Goal: Task Accomplishment & Management: Use online tool/utility

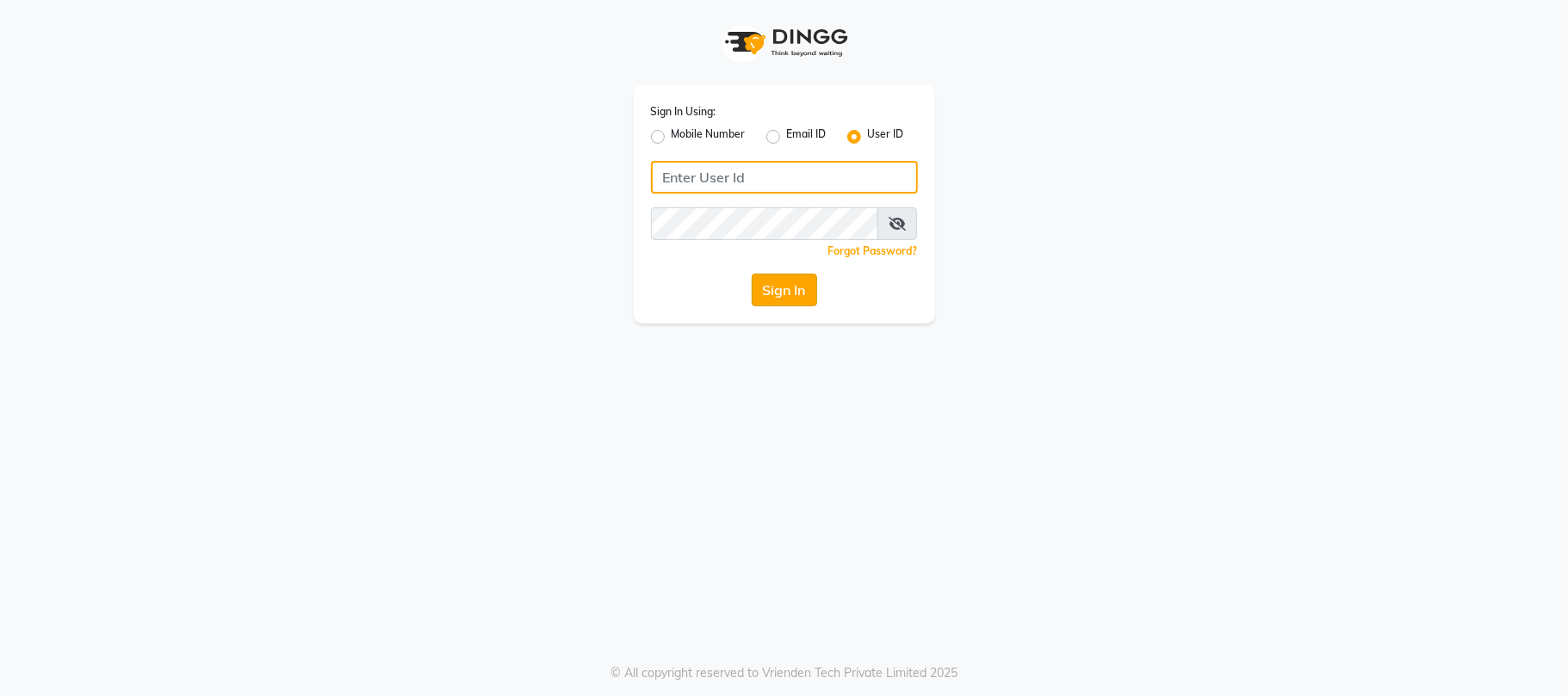
type input "sn"
click at [787, 284] on button "Sign In" at bounding box center [784, 289] width 65 height 33
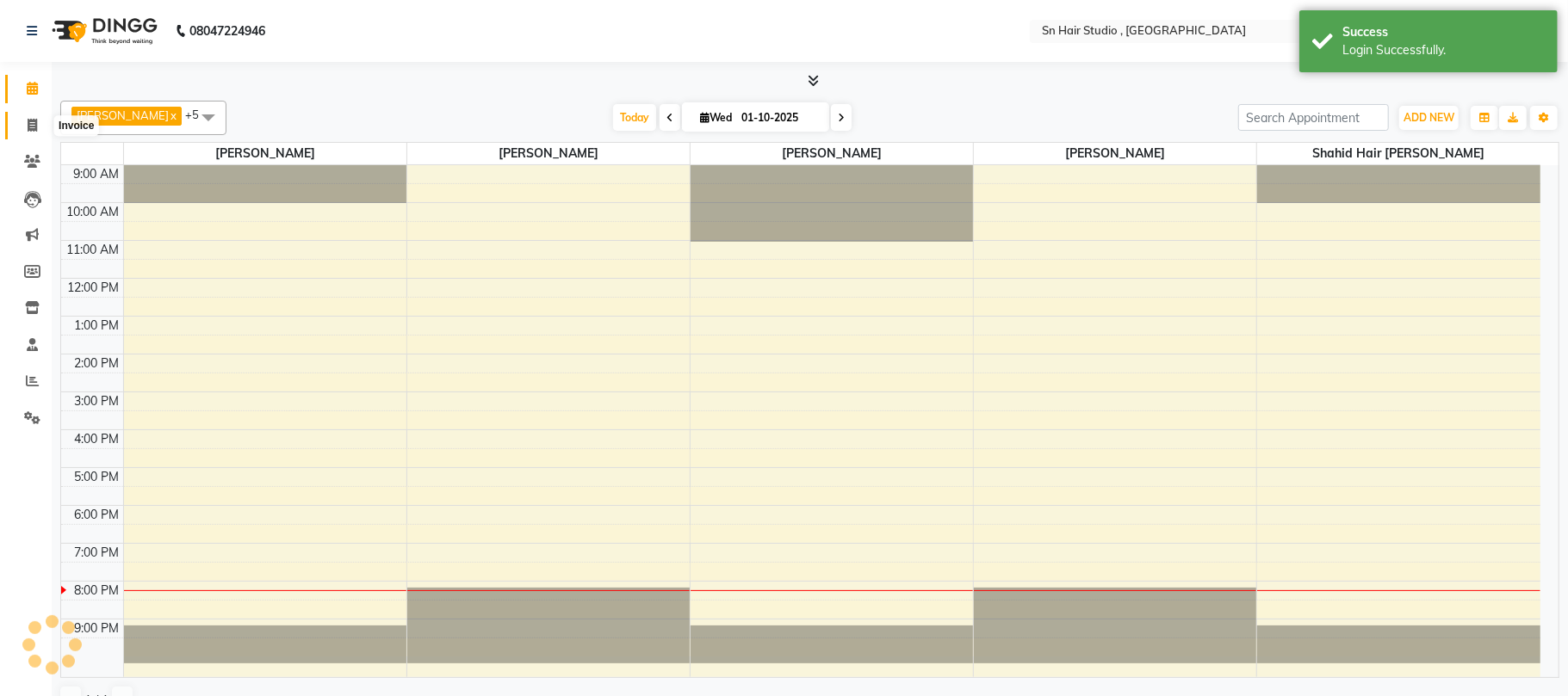
click at [29, 125] on icon at bounding box center [33, 126] width 9 height 13
select select "service"
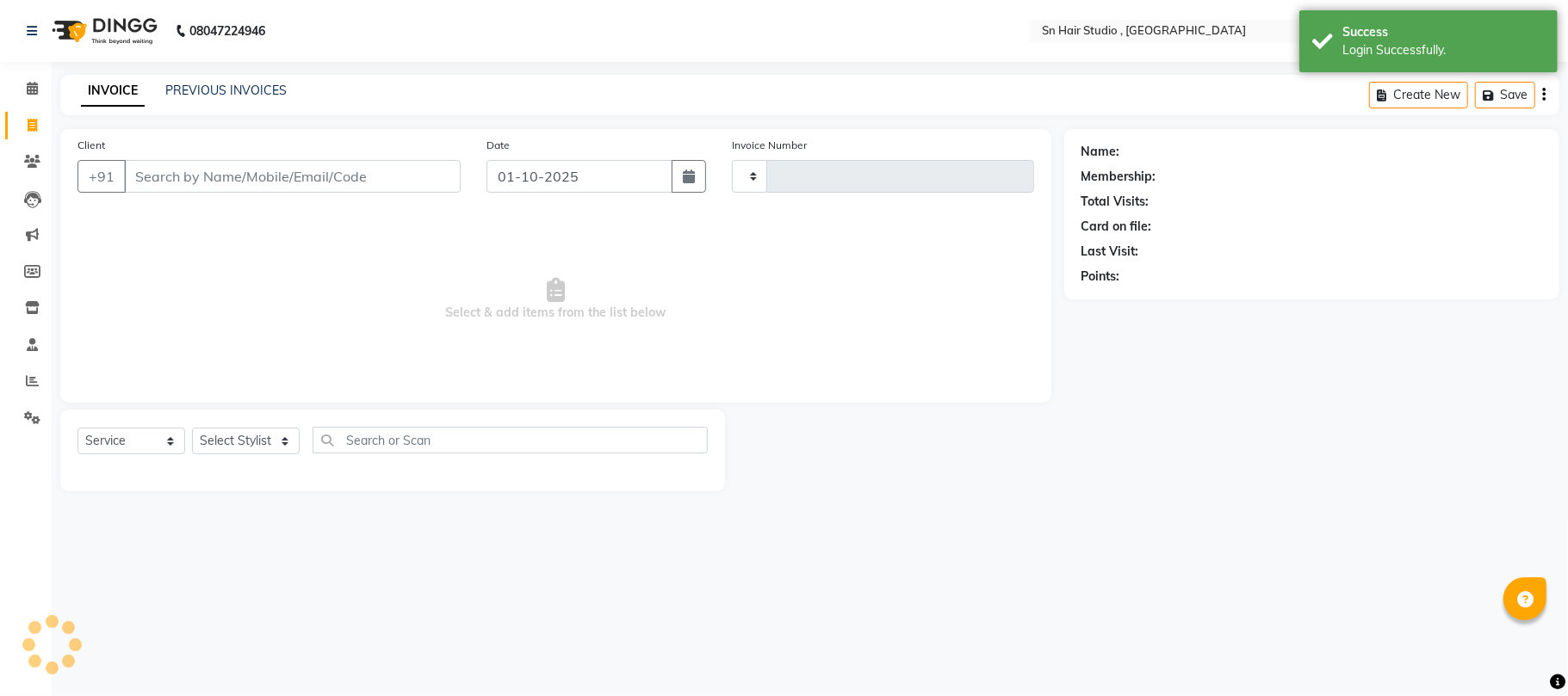
type input "1778"
select select "6415"
click at [193, 163] on input "Client" at bounding box center [292, 176] width 337 height 33
click at [198, 169] on input "Client" at bounding box center [292, 176] width 337 height 33
type input "e"
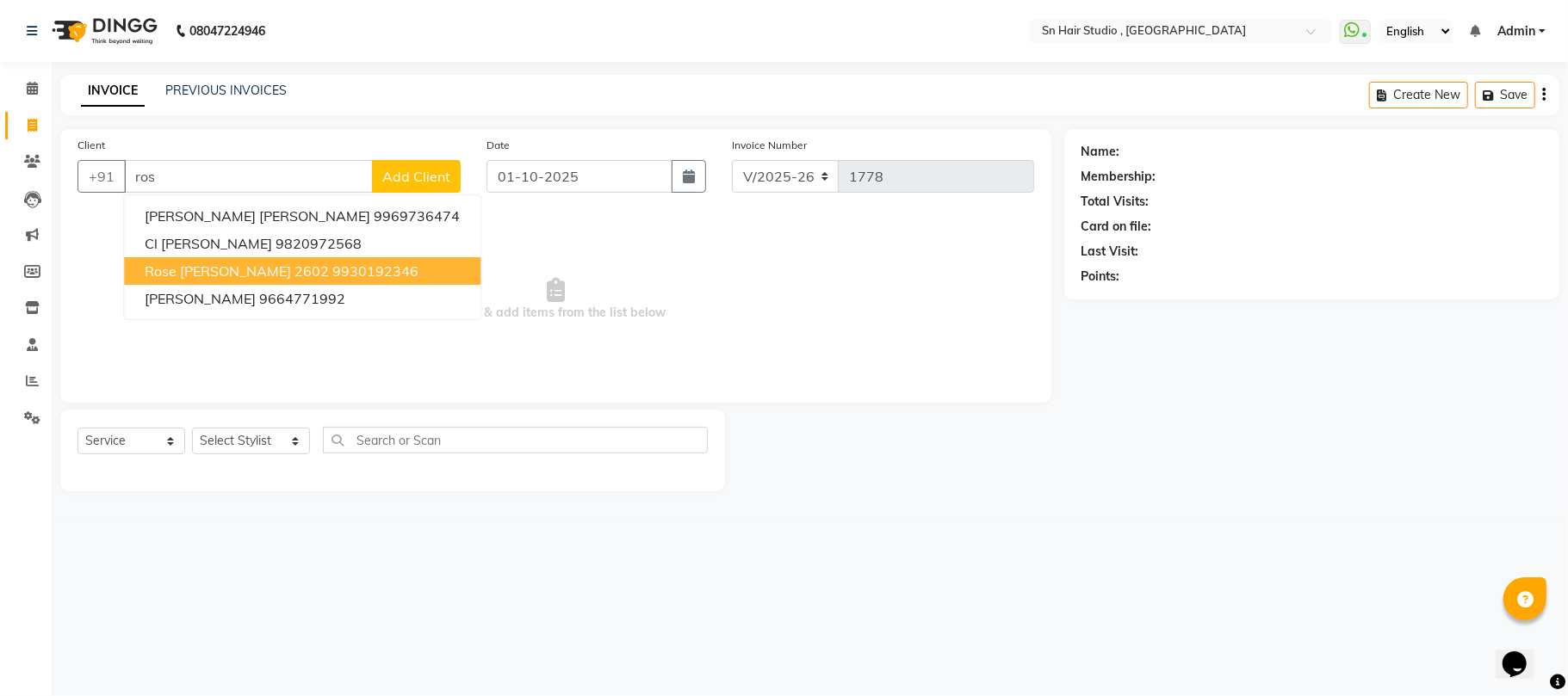
click at [269, 272] on span "Rose SHREEJI VILLA 2602" at bounding box center [237, 271] width 184 height 17
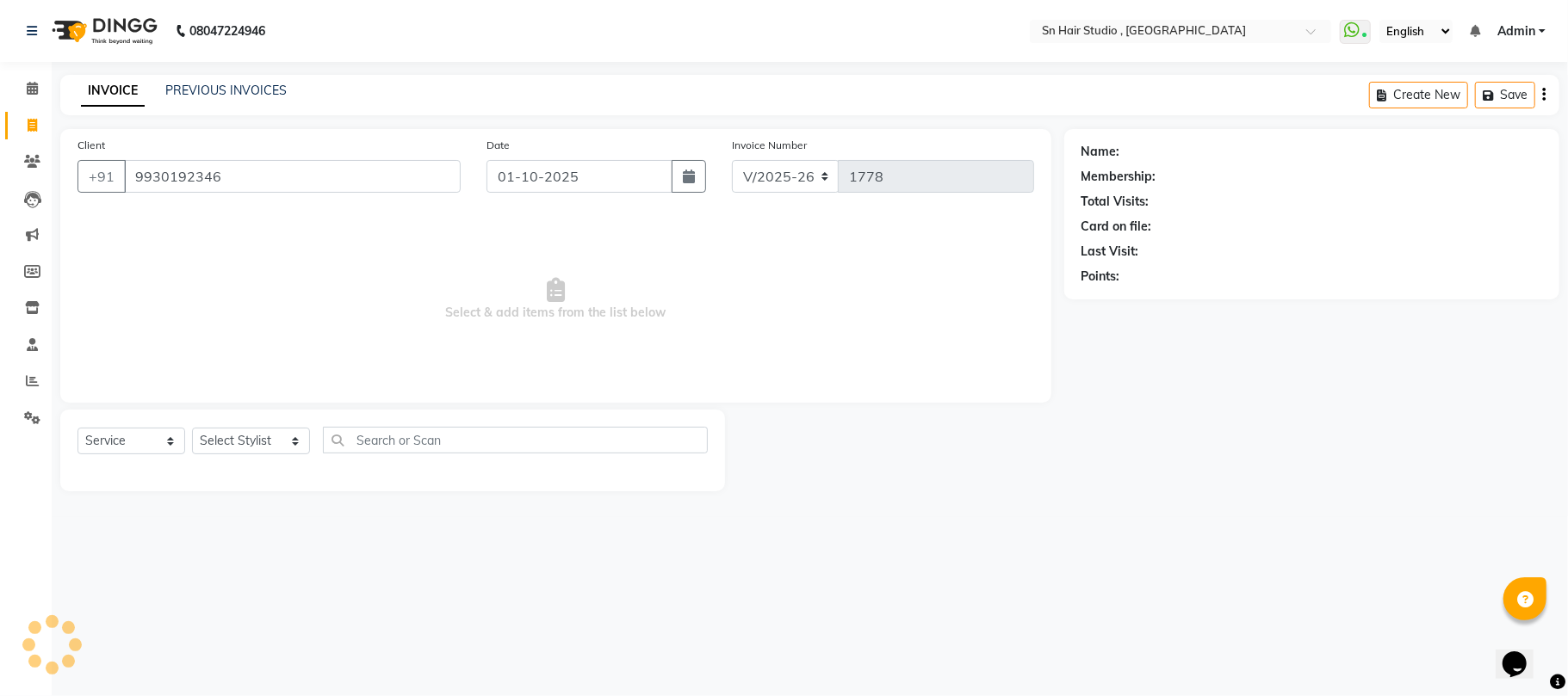
type input "9930192346"
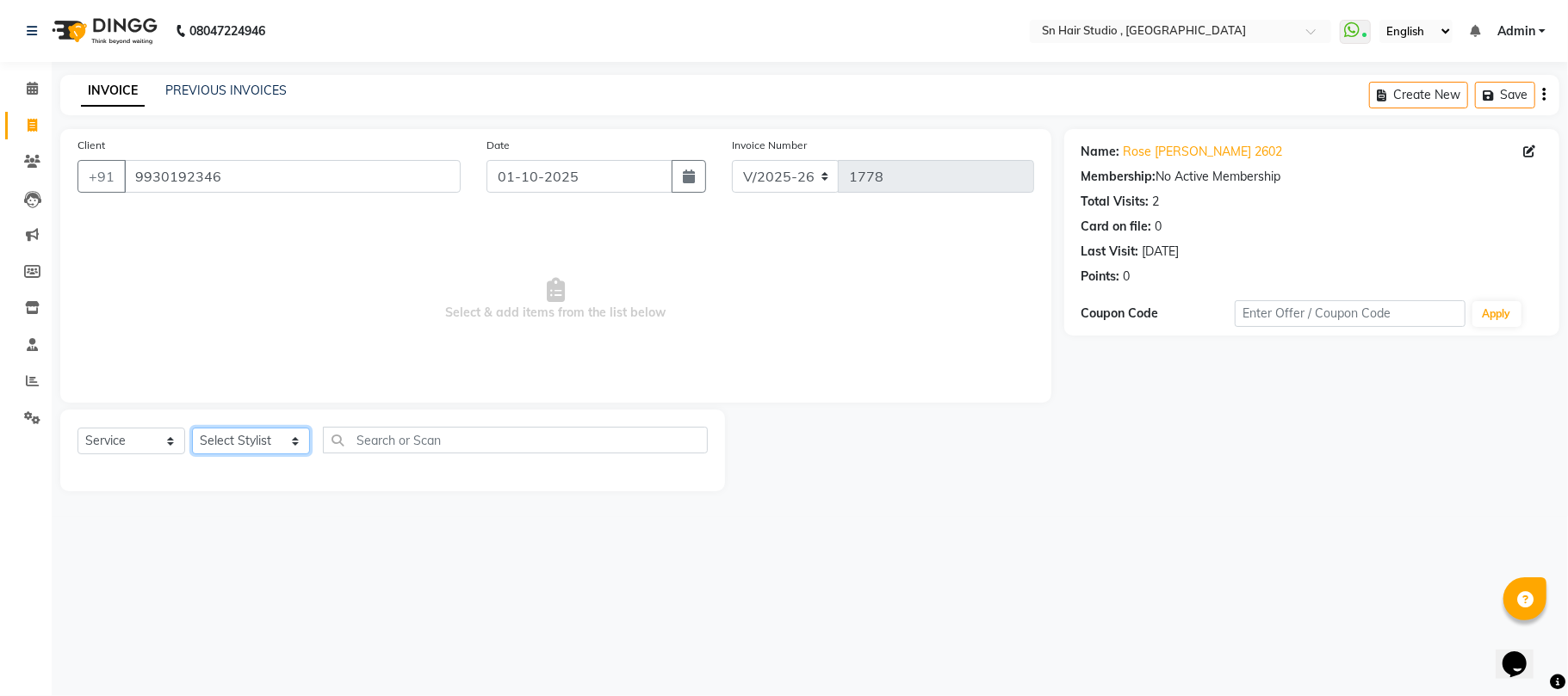
click at [241, 448] on select "Select Stylist [PERSON_NAME] [PERSON_NAME] [PERSON_NAME] hair [PERSON_NAME]" at bounding box center [250, 441] width 118 height 27
select select "52392"
click at [192, 428] on select "Select Stylist [PERSON_NAME] [PERSON_NAME] [PERSON_NAME] hair [PERSON_NAME]" at bounding box center [250, 441] width 118 height 27
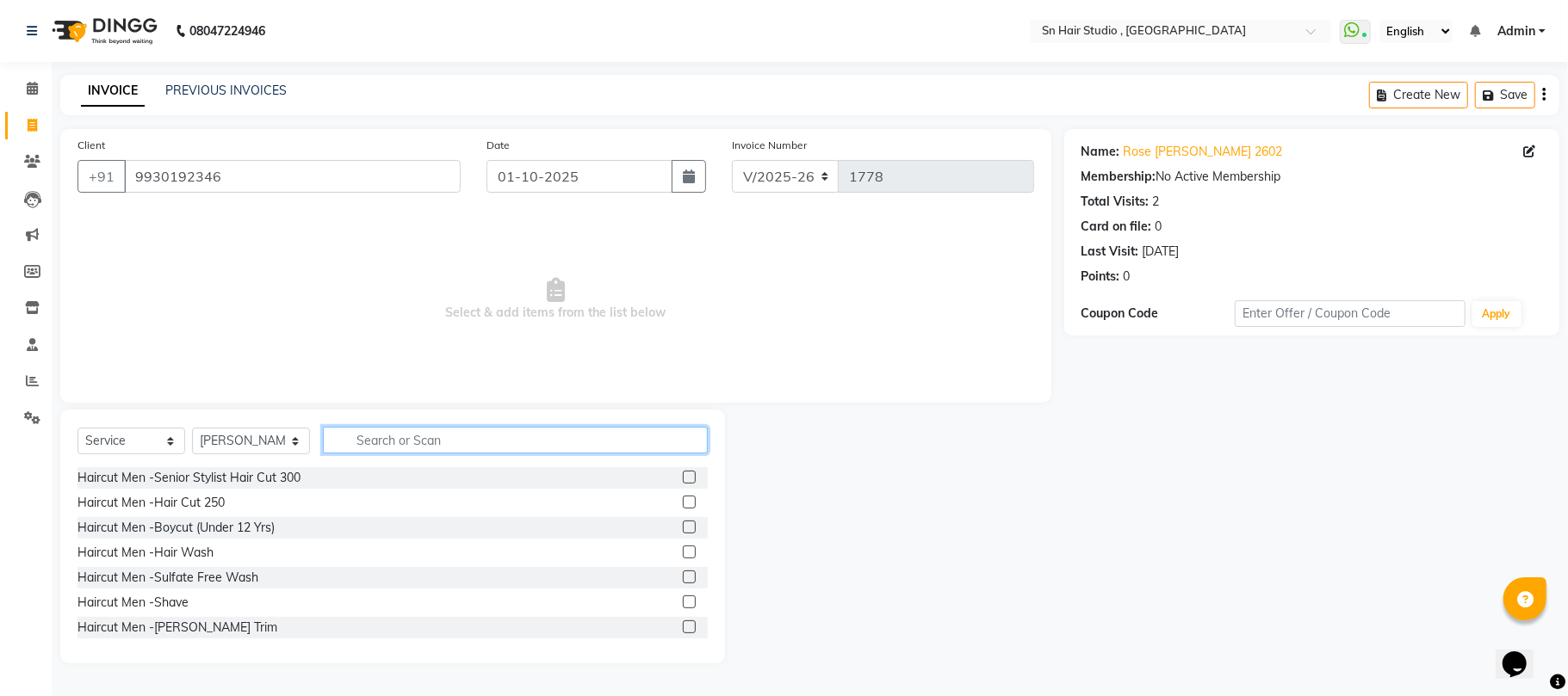
click at [351, 441] on input "text" at bounding box center [515, 440] width 385 height 27
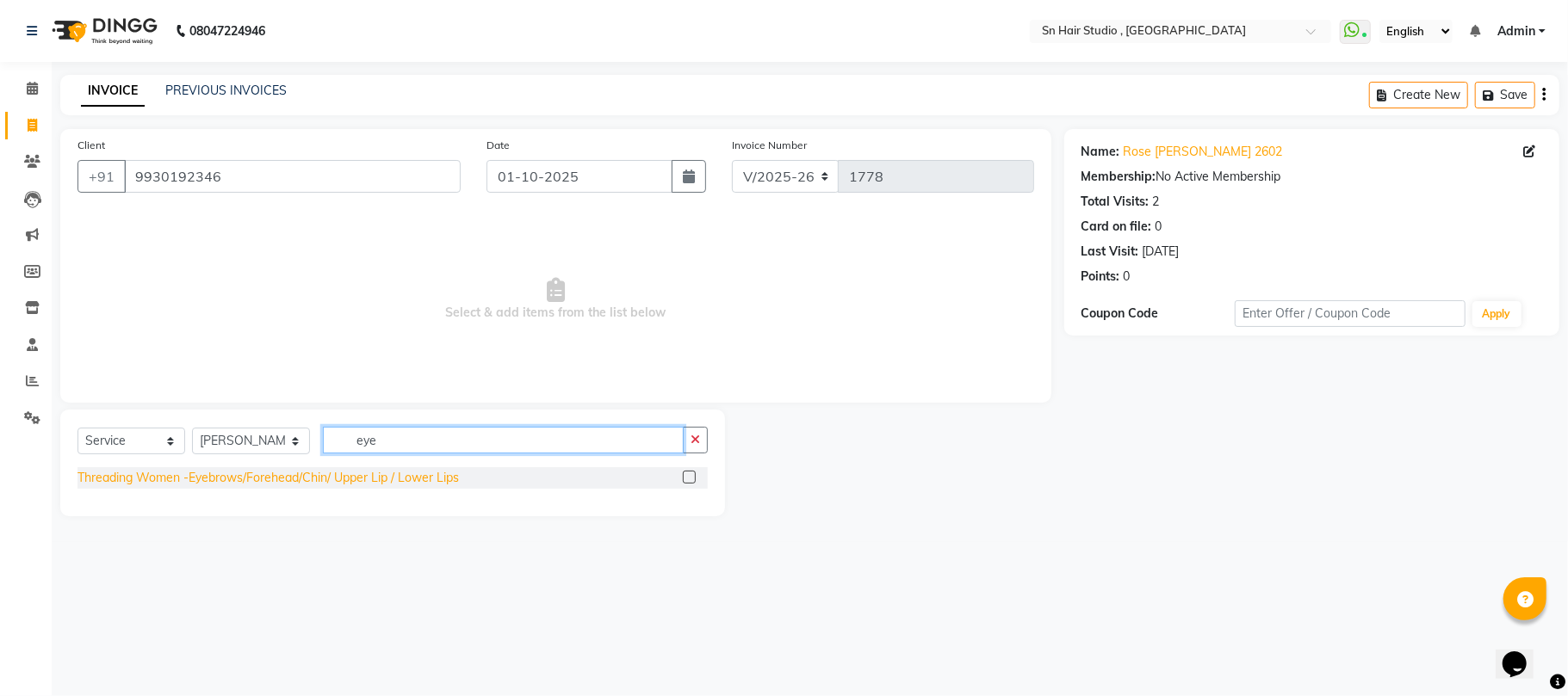
type input "eye"
click at [385, 480] on div "Threading Women -Eyebrows/Forehead/Chin/ Upper Lip / Lower Lips" at bounding box center [268, 477] width 382 height 18
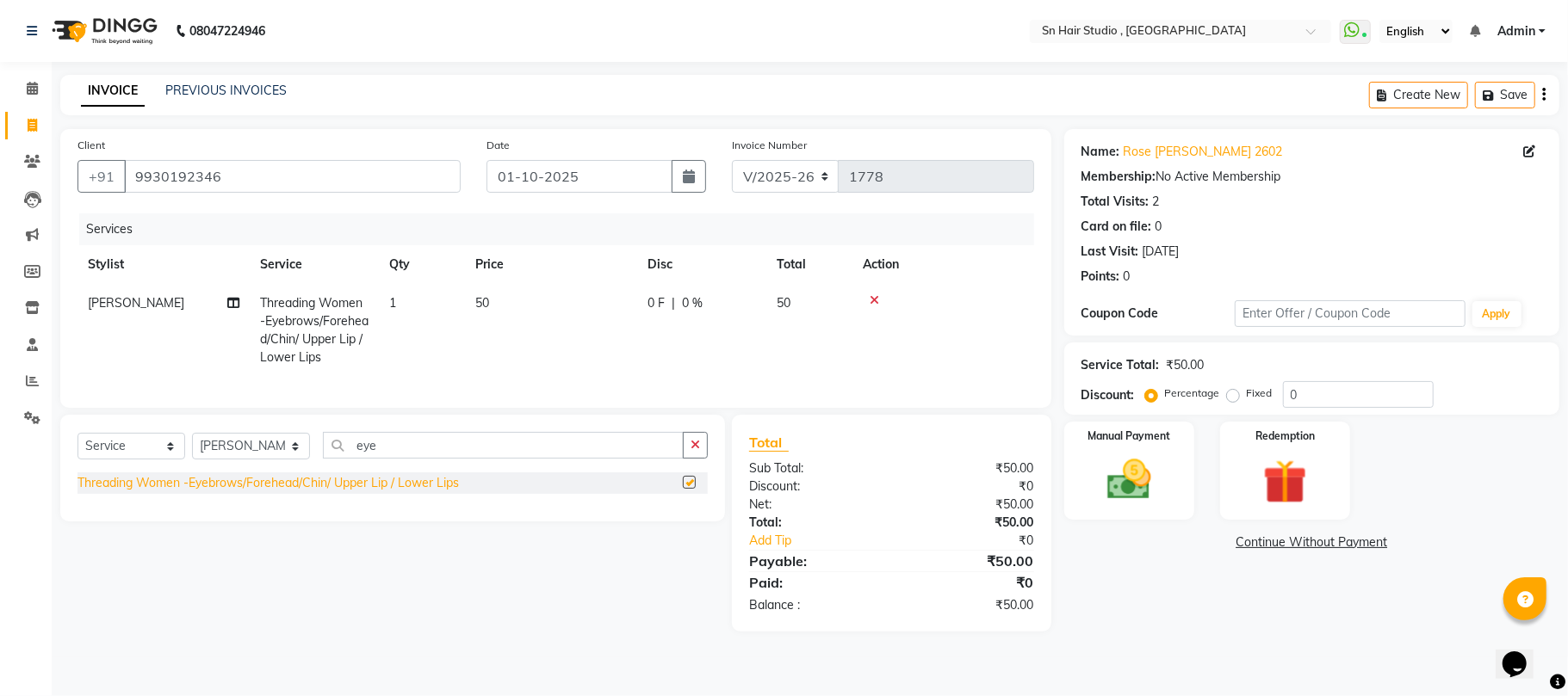
checkbox input "false"
click at [396, 307] on span "1" at bounding box center [392, 302] width 7 height 16
select select "52392"
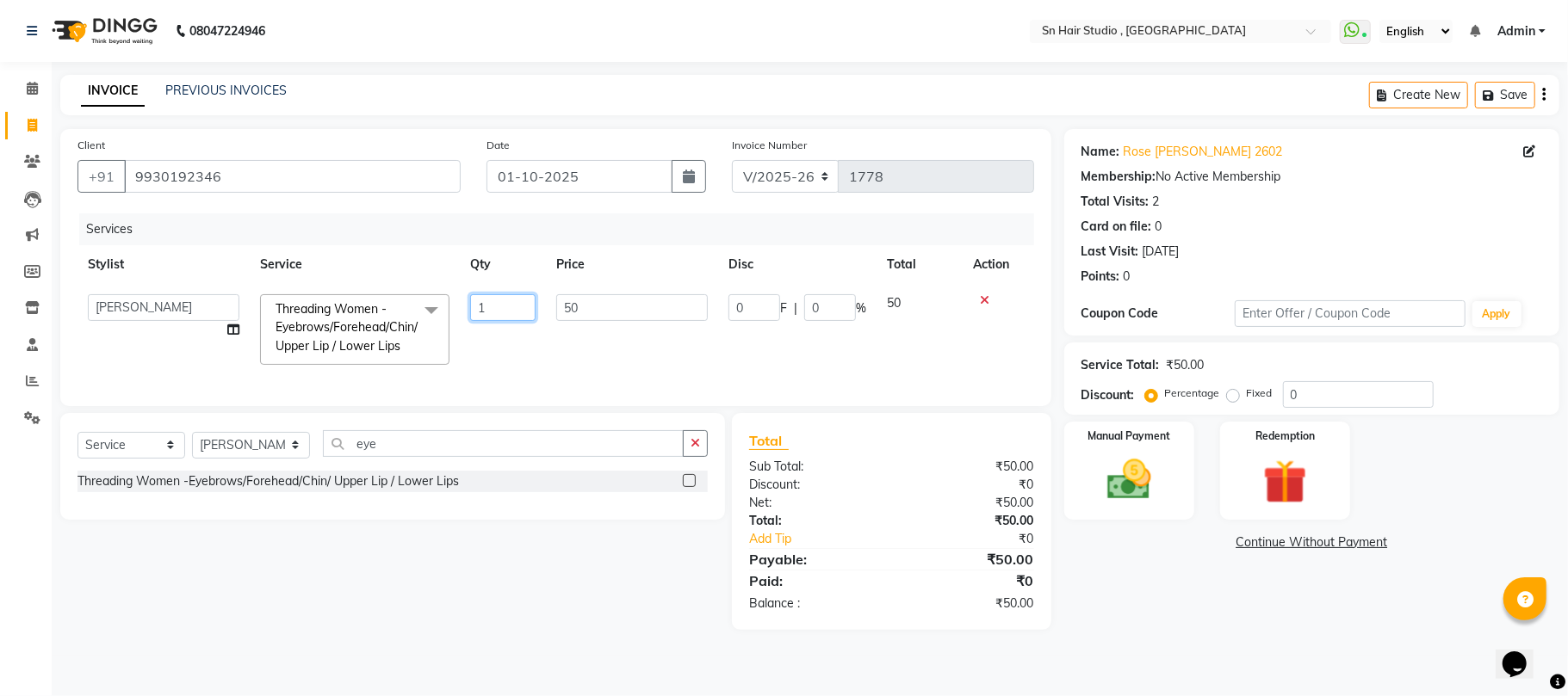
click at [503, 307] on input "1" at bounding box center [503, 307] width 65 height 27
type input "2"
click at [535, 349] on tr "Husain nishita pratiksha sajid shahid hair barber Threading Women -Eyebrows/For…" at bounding box center [555, 329] width 956 height 91
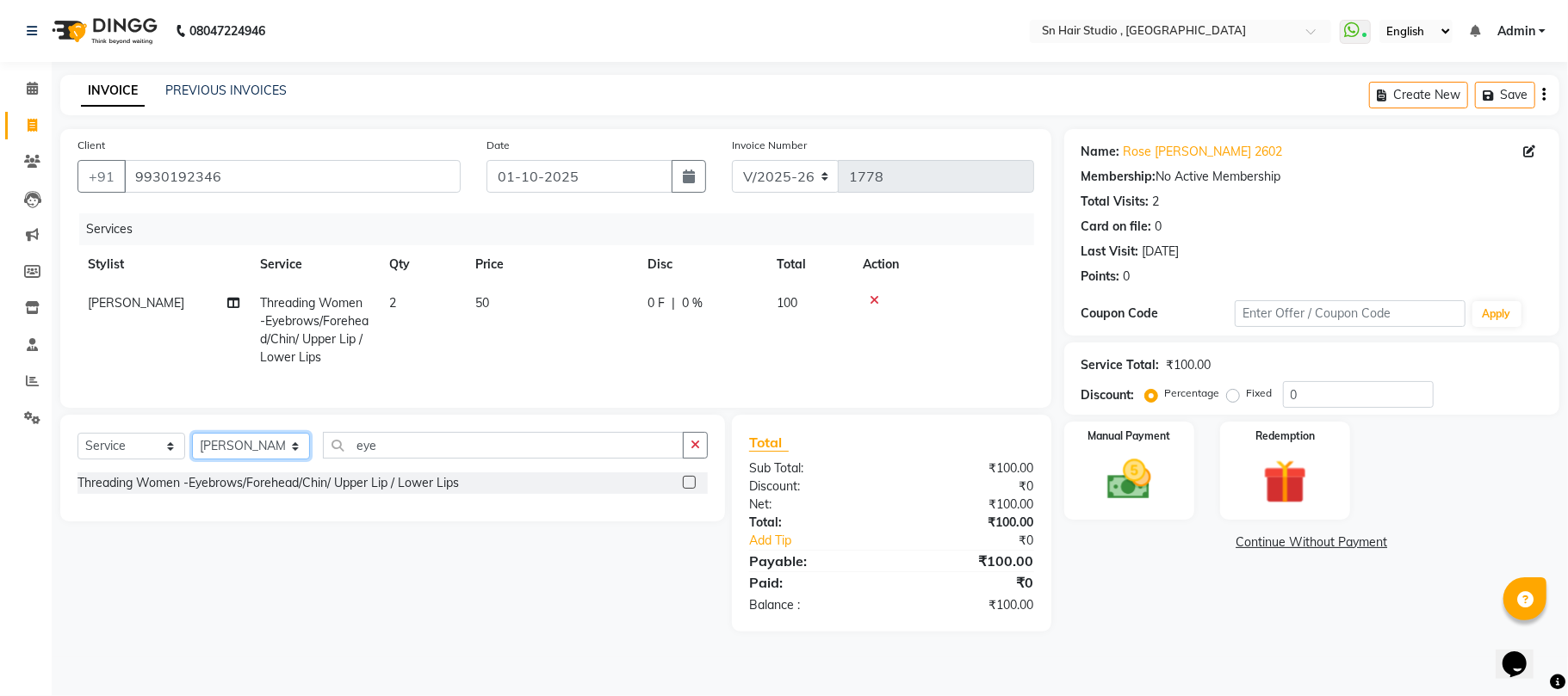
click at [249, 460] on select "Select Stylist [PERSON_NAME] [PERSON_NAME] [PERSON_NAME] hair [PERSON_NAME]" at bounding box center [250, 446] width 118 height 27
select select "65872"
click at [192, 450] on select "Select Stylist [PERSON_NAME] [PERSON_NAME] [PERSON_NAME] hair [PERSON_NAME]" at bounding box center [250, 446] width 118 height 27
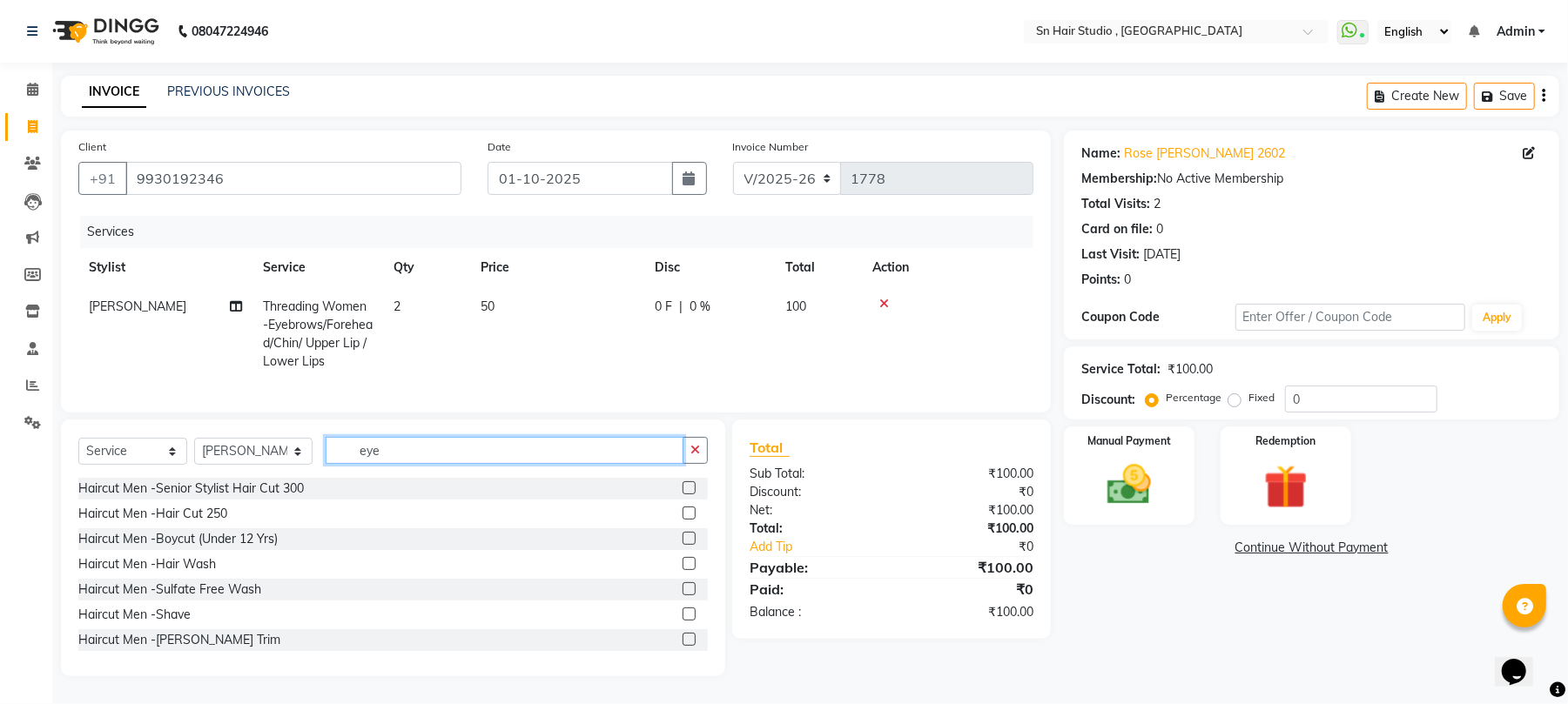
click at [400, 464] on input "eye" at bounding box center [505, 450] width 358 height 27
type input "e"
type input "wash"
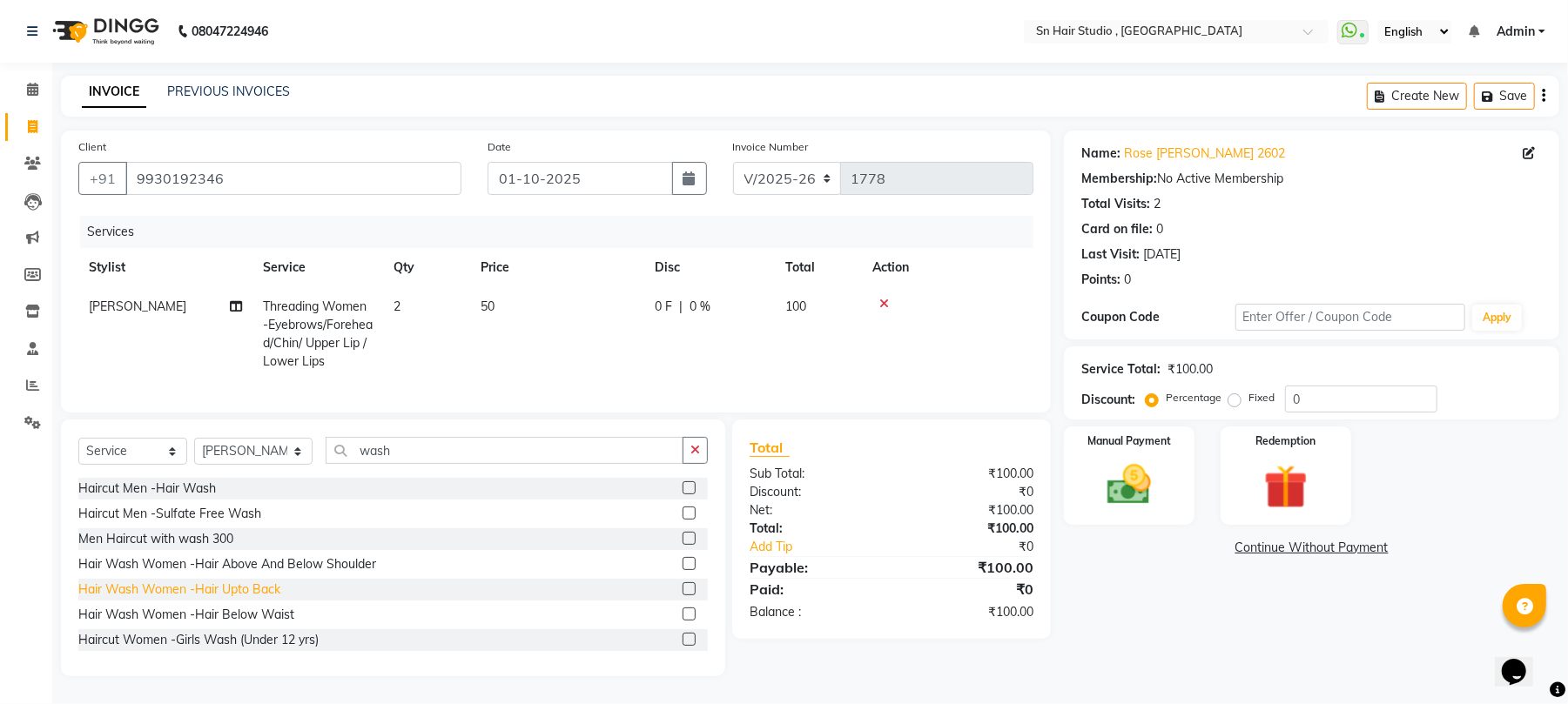
click at [265, 599] on div "Hair Wash Women -Hair Upto Back" at bounding box center [179, 589] width 202 height 18
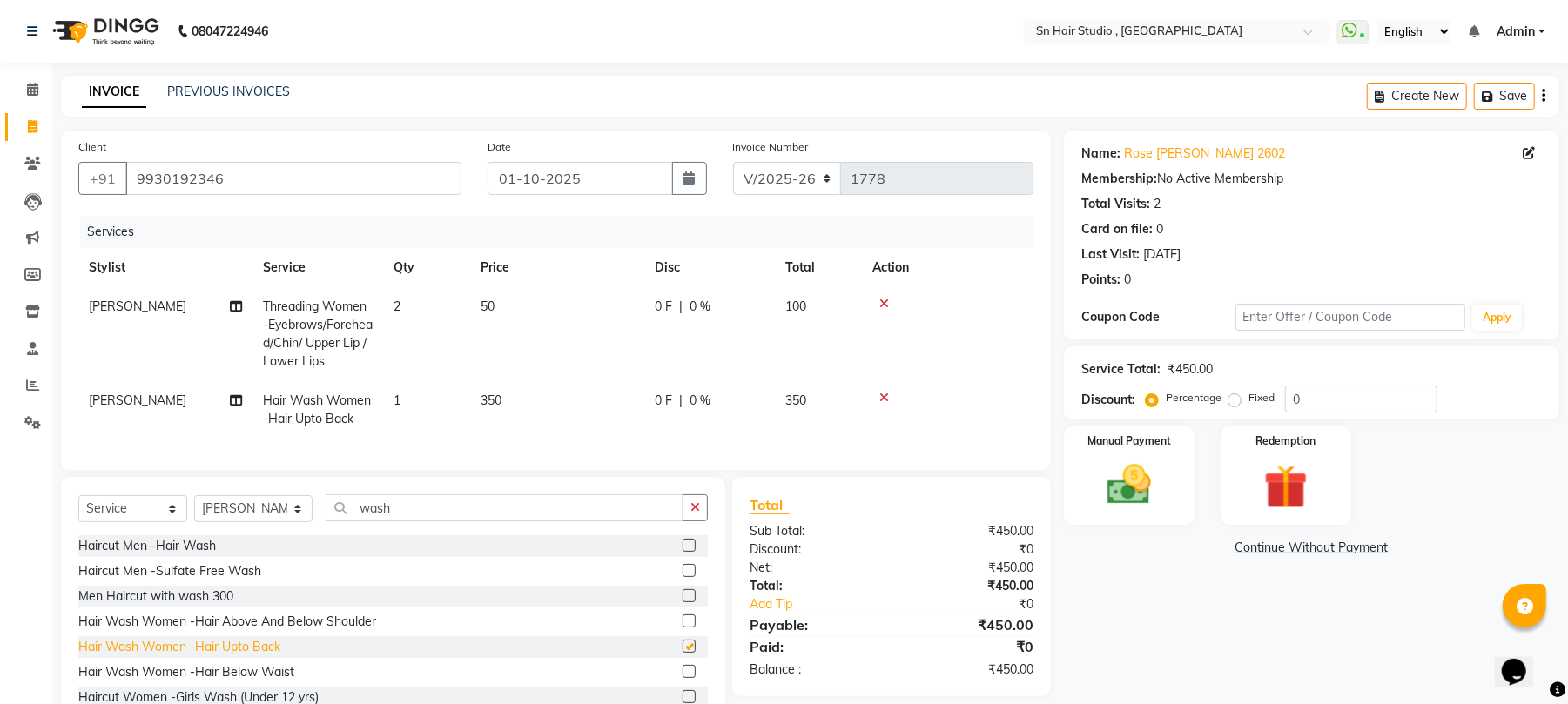
checkbox input "false"
click at [408, 517] on input "wash" at bounding box center [505, 507] width 358 height 27
click at [711, 395] on div "0 F | 0 %" at bounding box center [709, 400] width 110 height 18
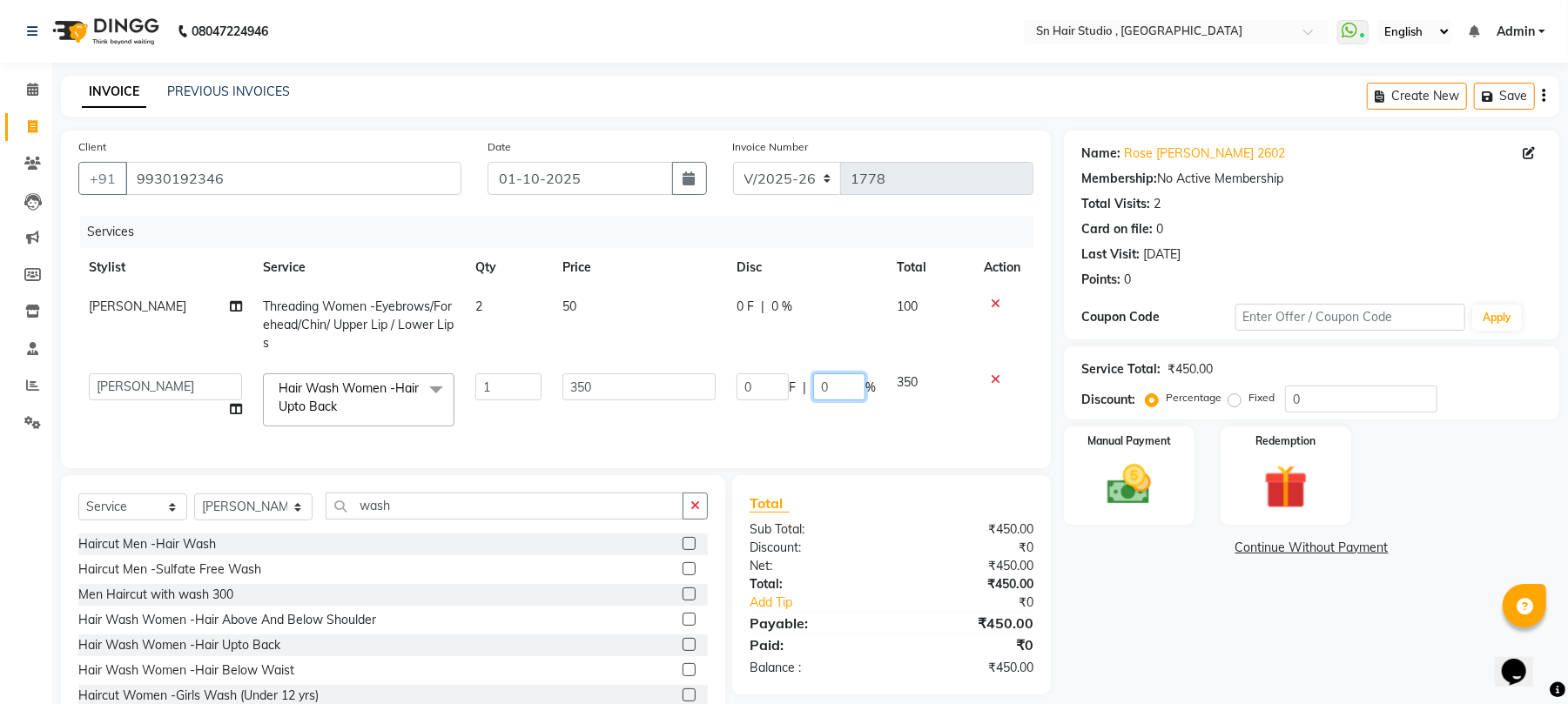
click at [834, 384] on input "0" at bounding box center [839, 387] width 52 height 27
type input "020"
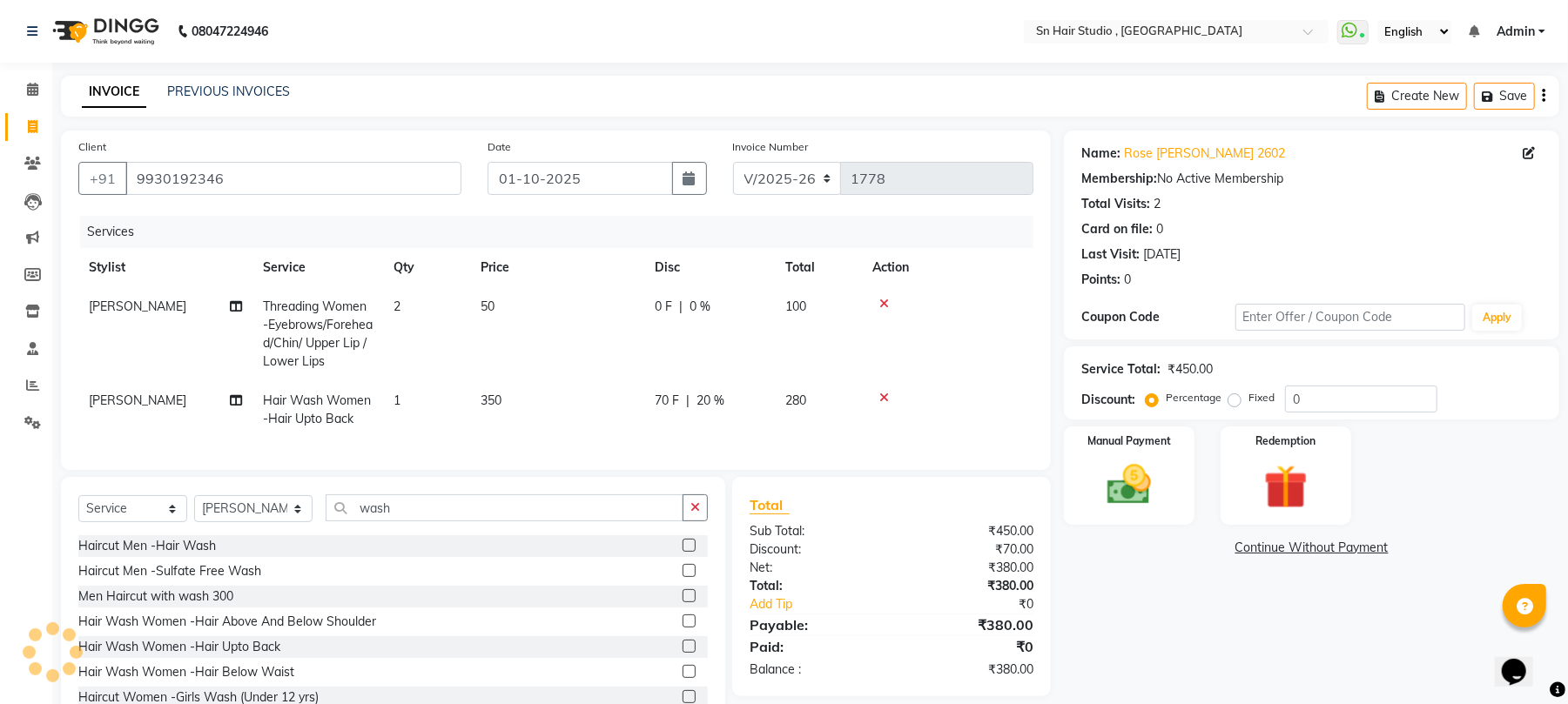
click at [903, 423] on tr "Husain Hair Wash Women -Hair Upto Back 1 350 70 F | 20 % 280" at bounding box center [556, 409] width 955 height 57
click at [1174, 470] on div "Manual Payment" at bounding box center [1129, 475] width 136 height 102
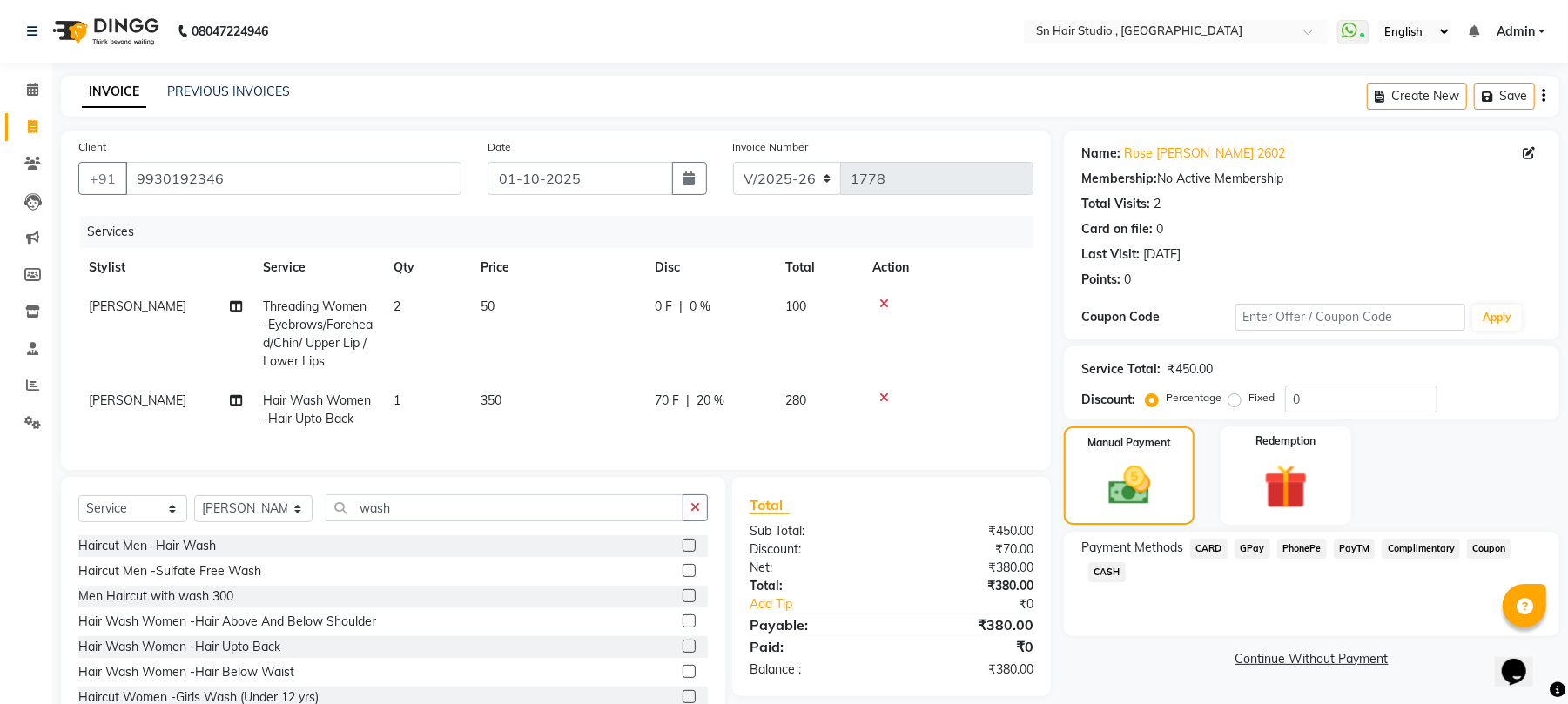
scroll to position [73, 0]
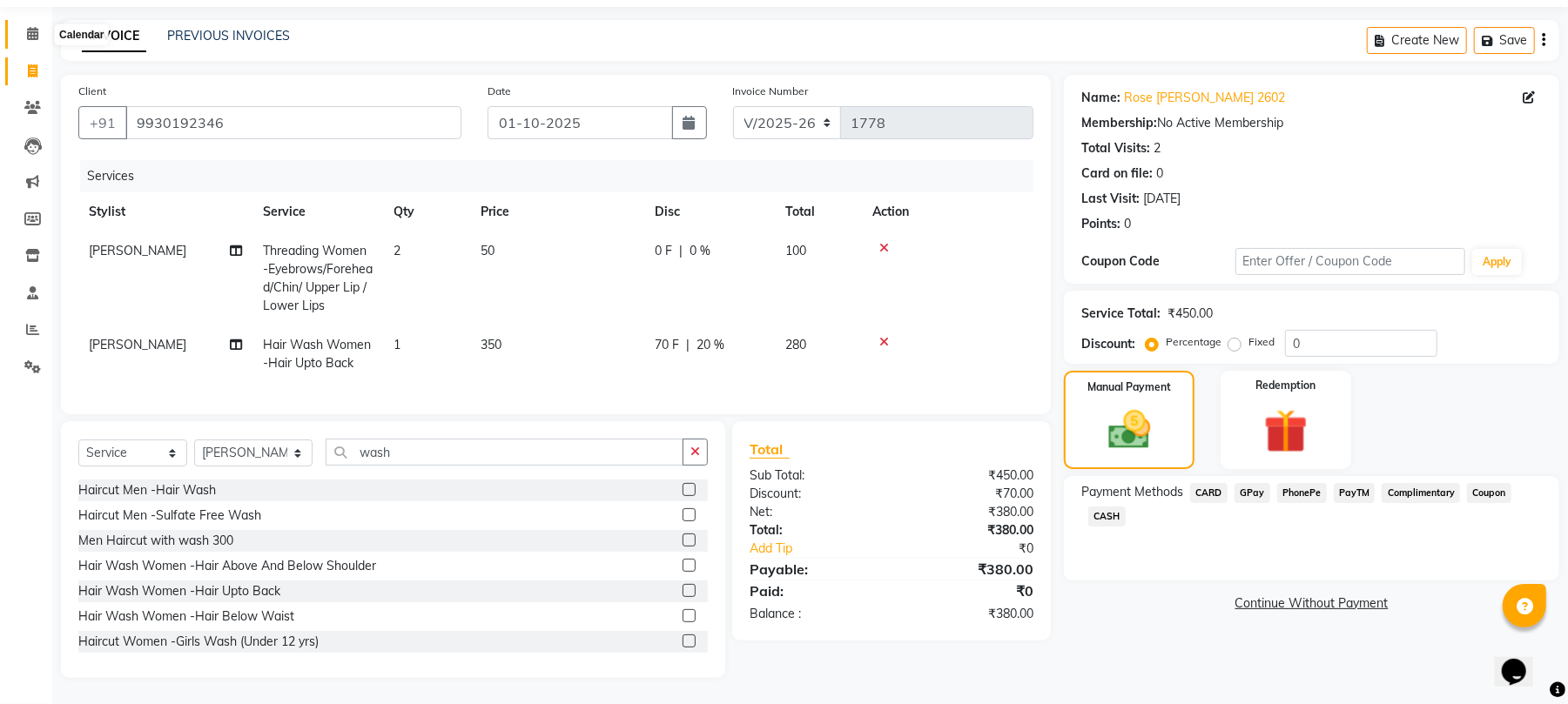
click at [29, 27] on icon at bounding box center [33, 34] width 11 height 13
click at [1251, 483] on span "GPay" at bounding box center [1253, 492] width 36 height 20
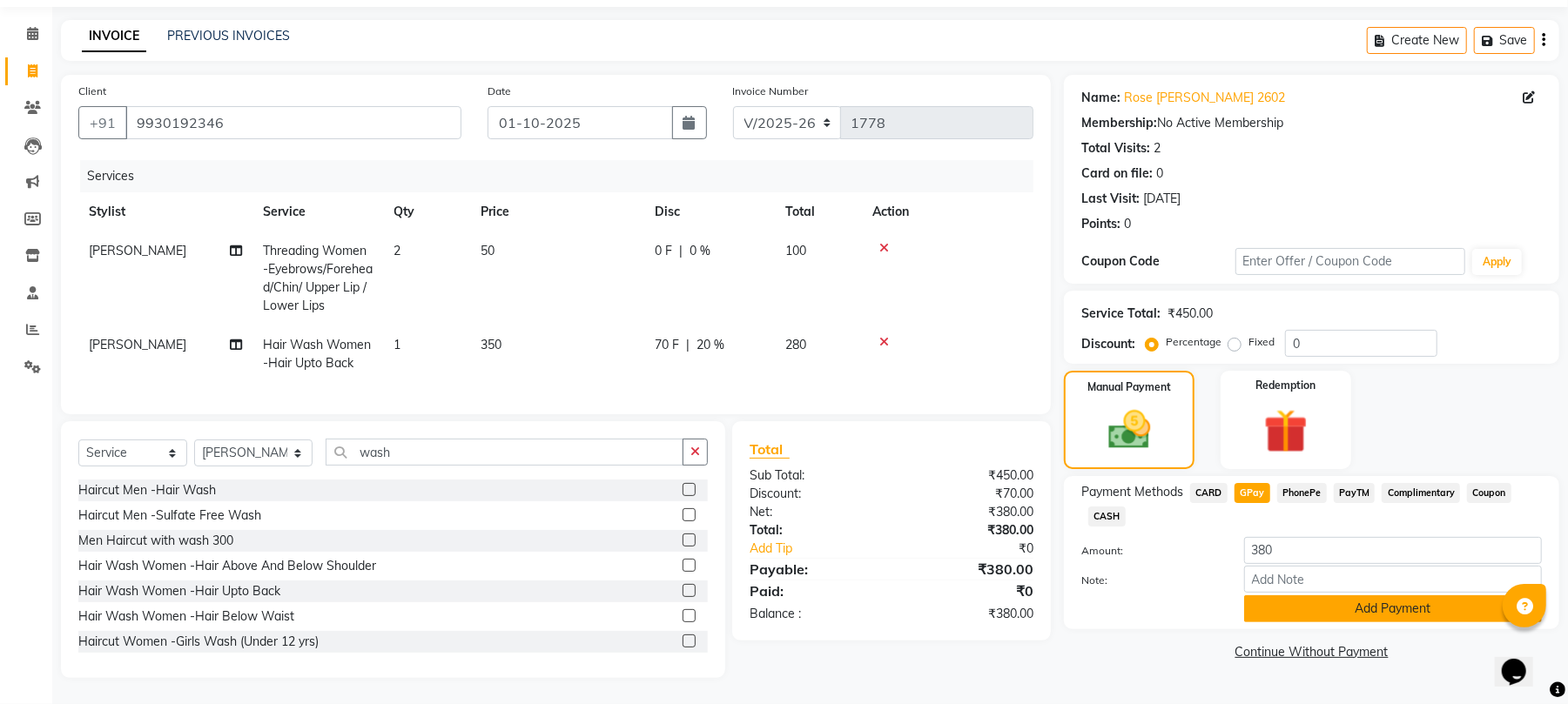
click at [1332, 595] on button "Add Payment" at bounding box center [1393, 608] width 298 height 27
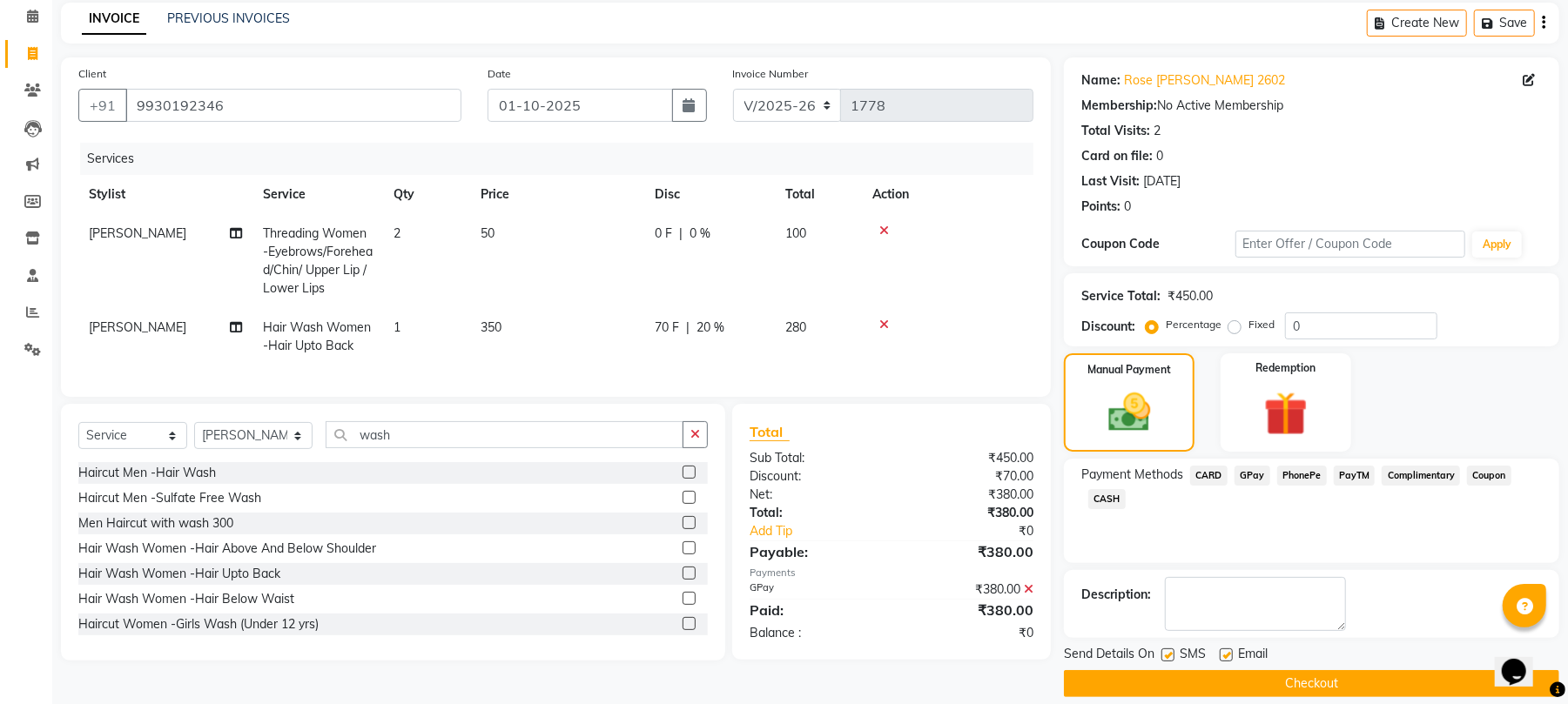
scroll to position [94, 0]
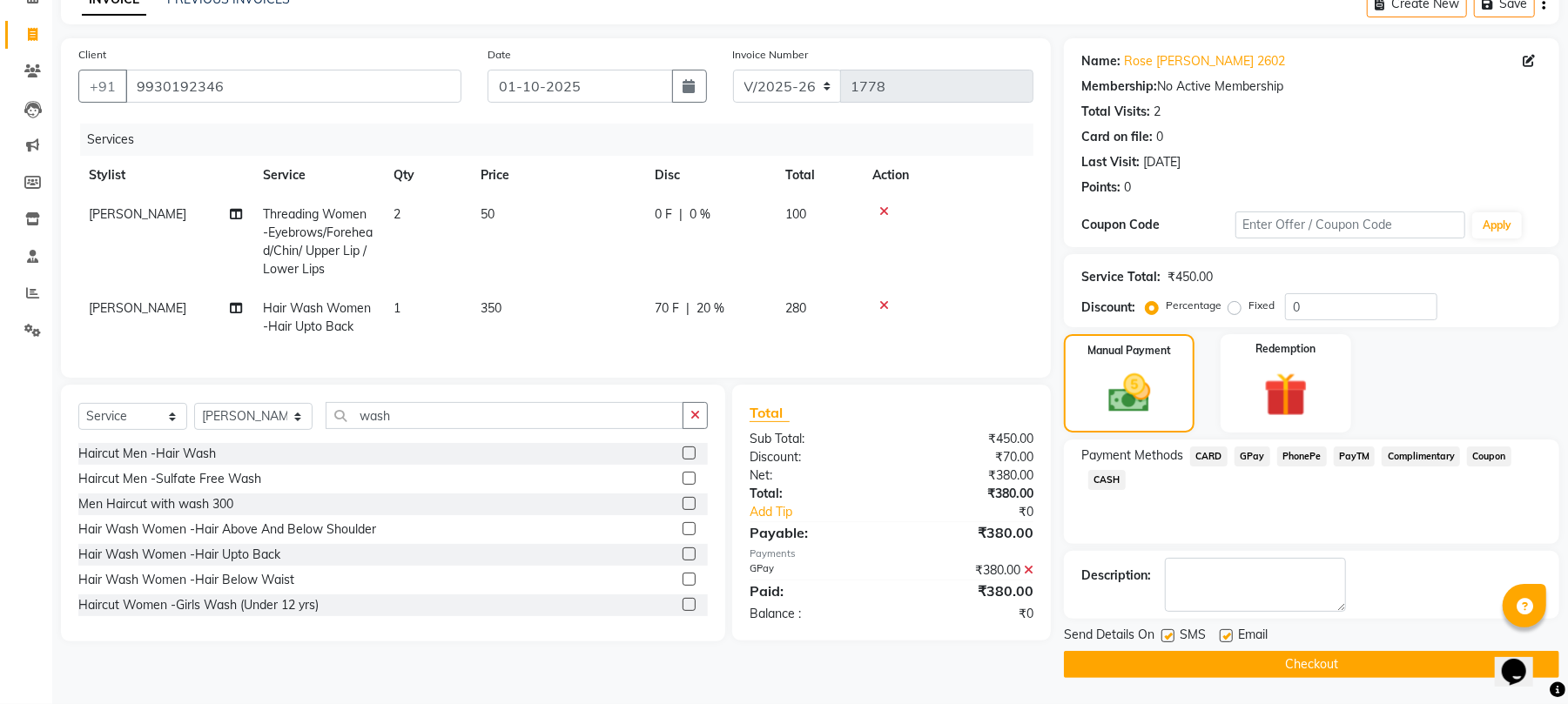
click at [1318, 664] on button "Checkout" at bounding box center [1312, 664] width 495 height 27
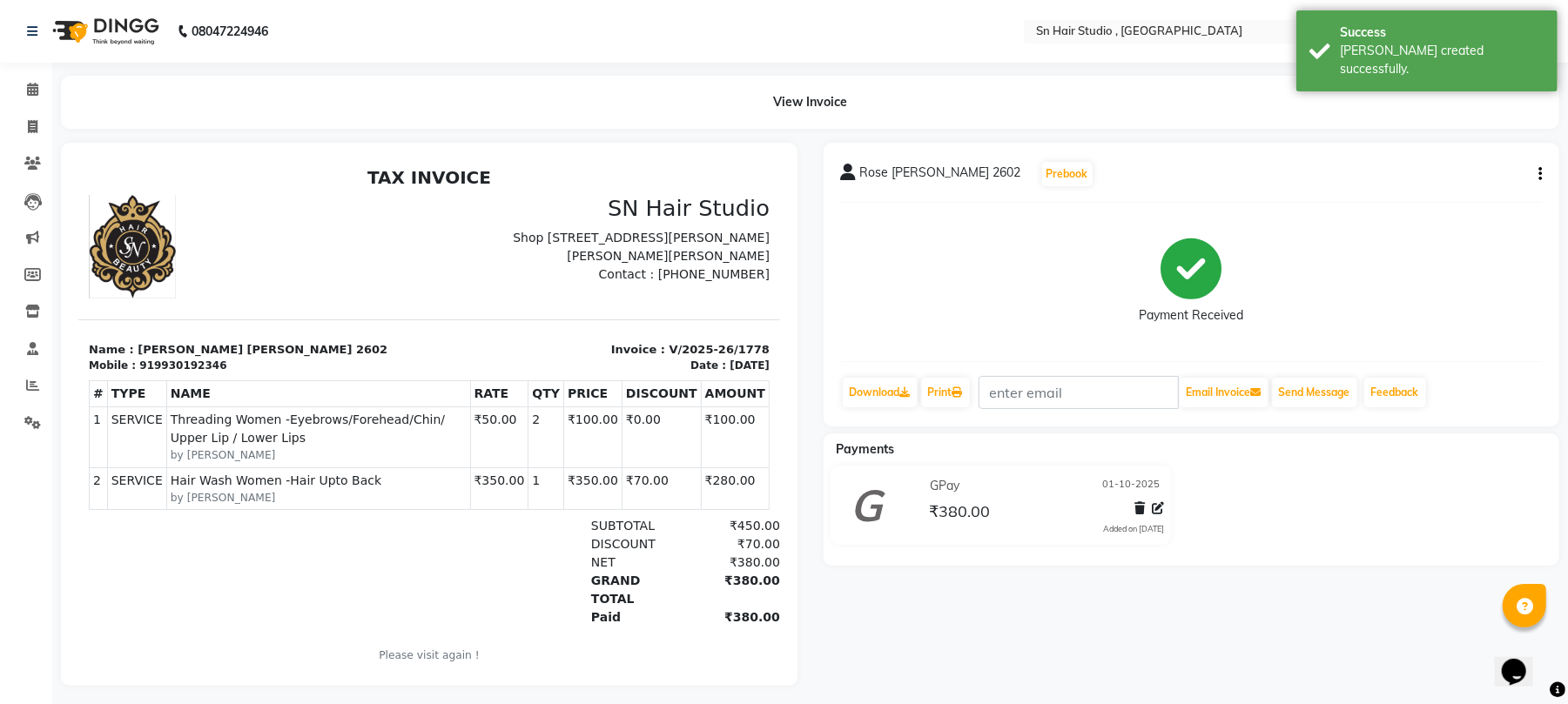
scroll to position [25, 0]
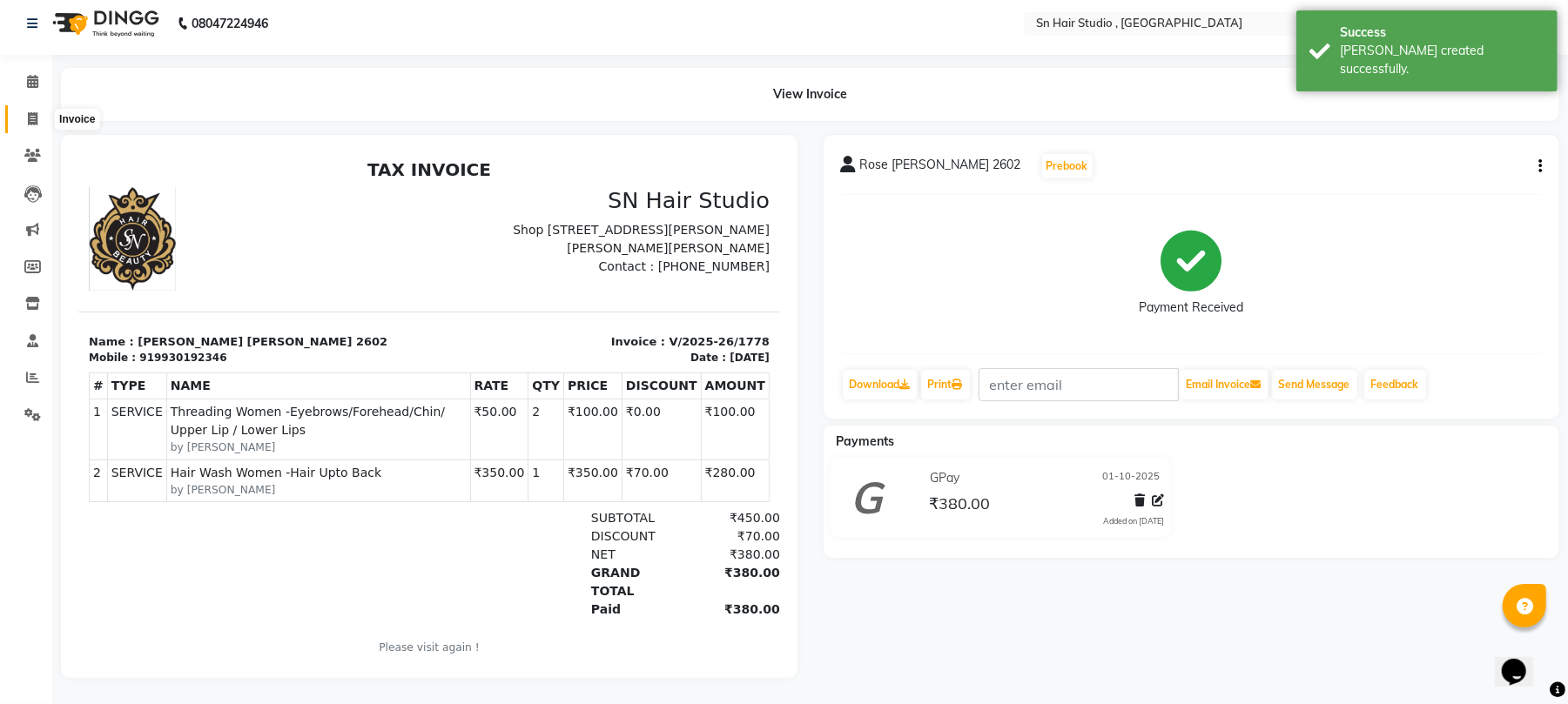
click at [29, 110] on span at bounding box center [32, 120] width 30 height 20
select select "service"
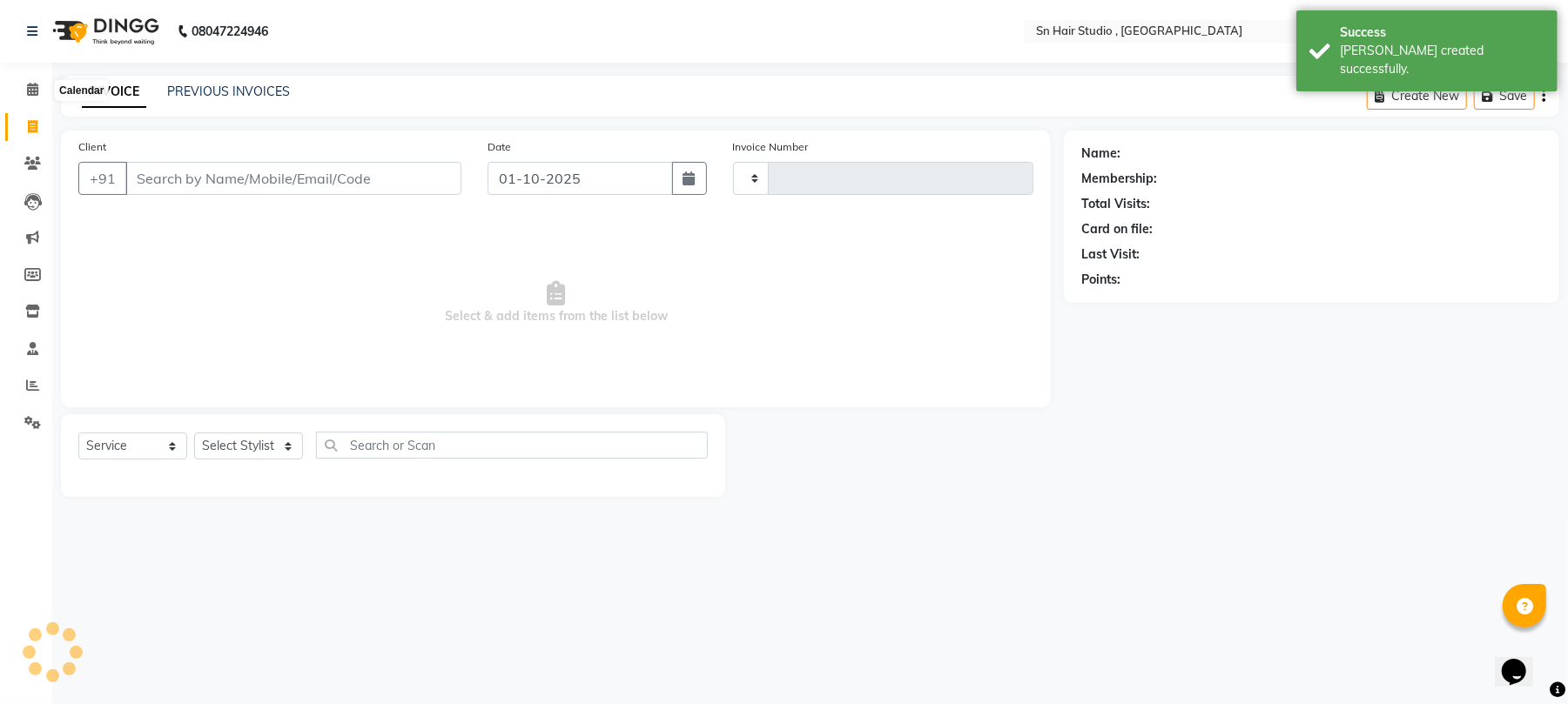
type input "1779"
select select "6415"
click at [29, 91] on icon at bounding box center [33, 89] width 11 height 13
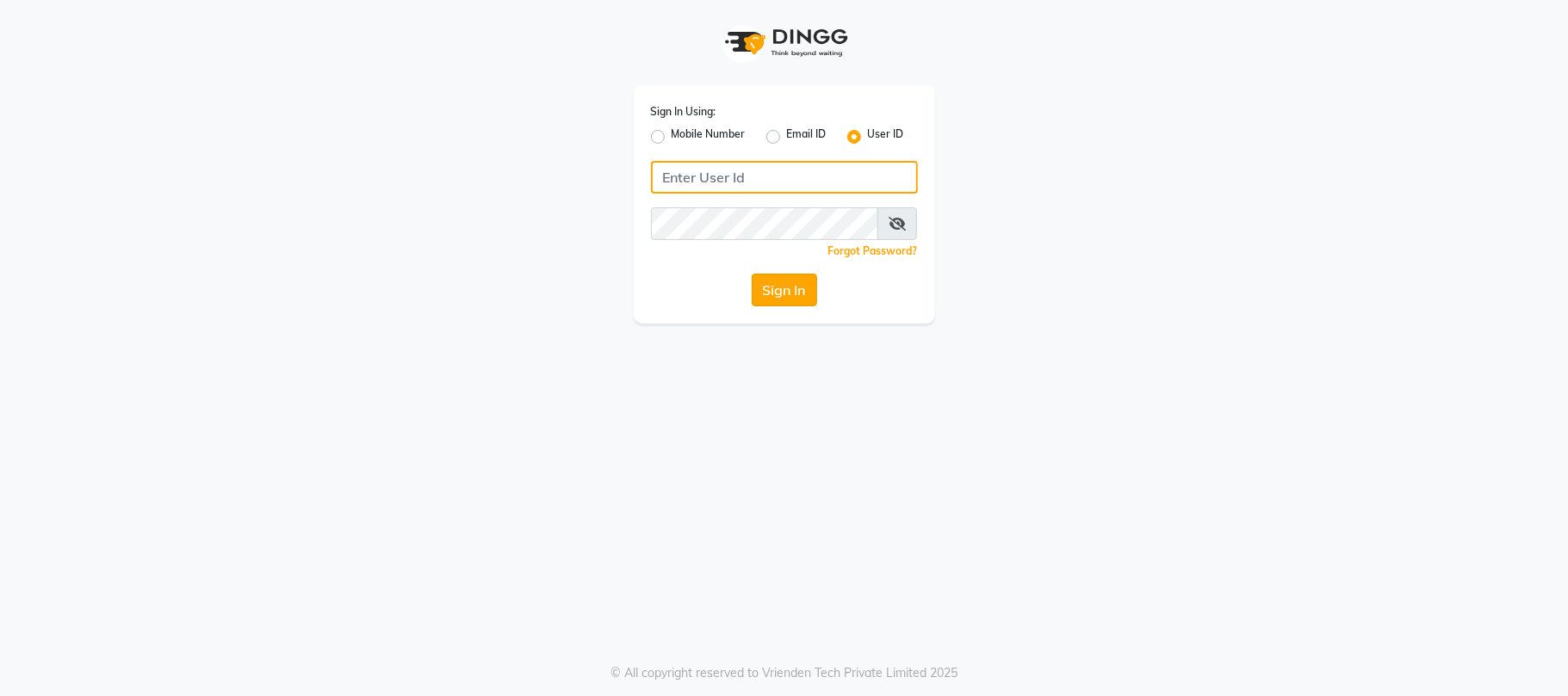
type input "sn"
click at [772, 274] on button "Sign In" at bounding box center [784, 289] width 65 height 33
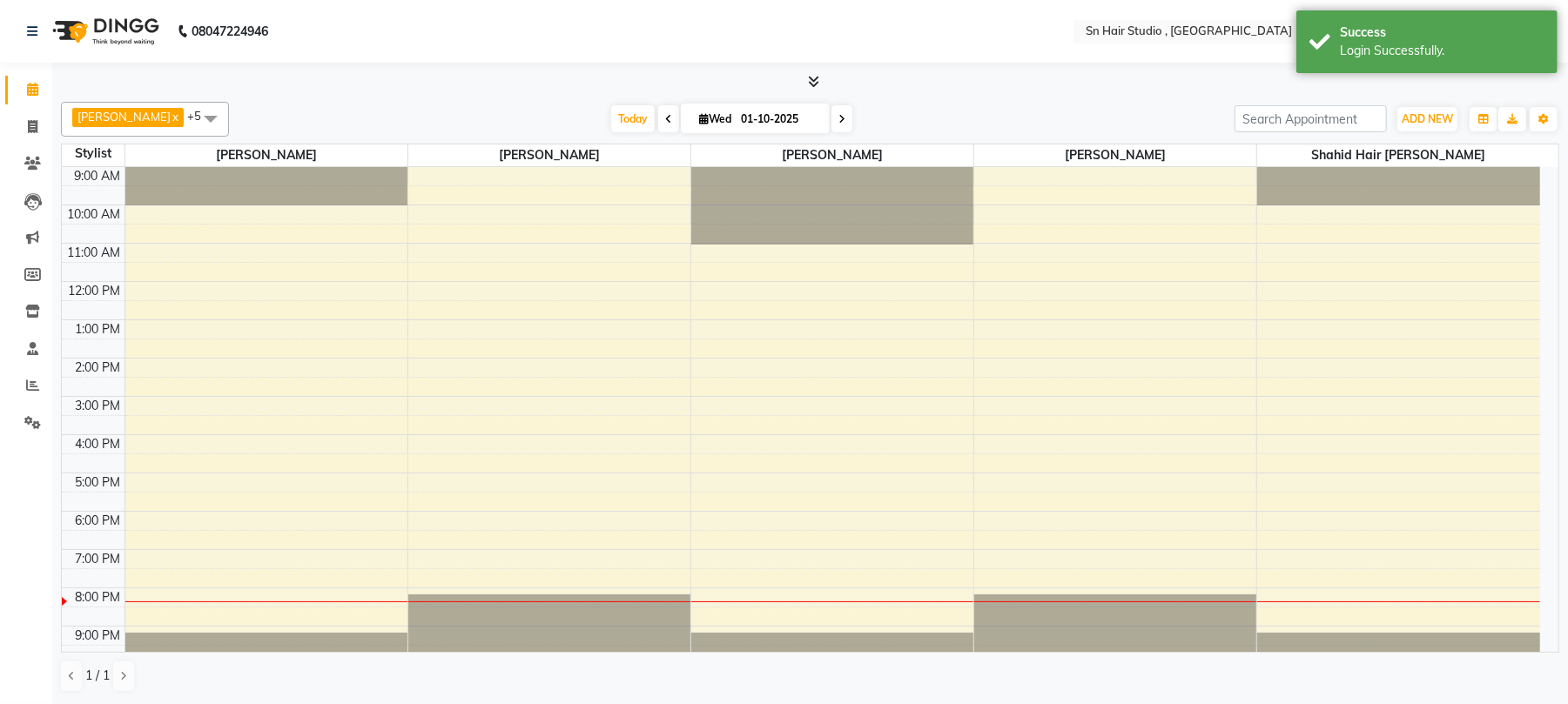
select select "en"
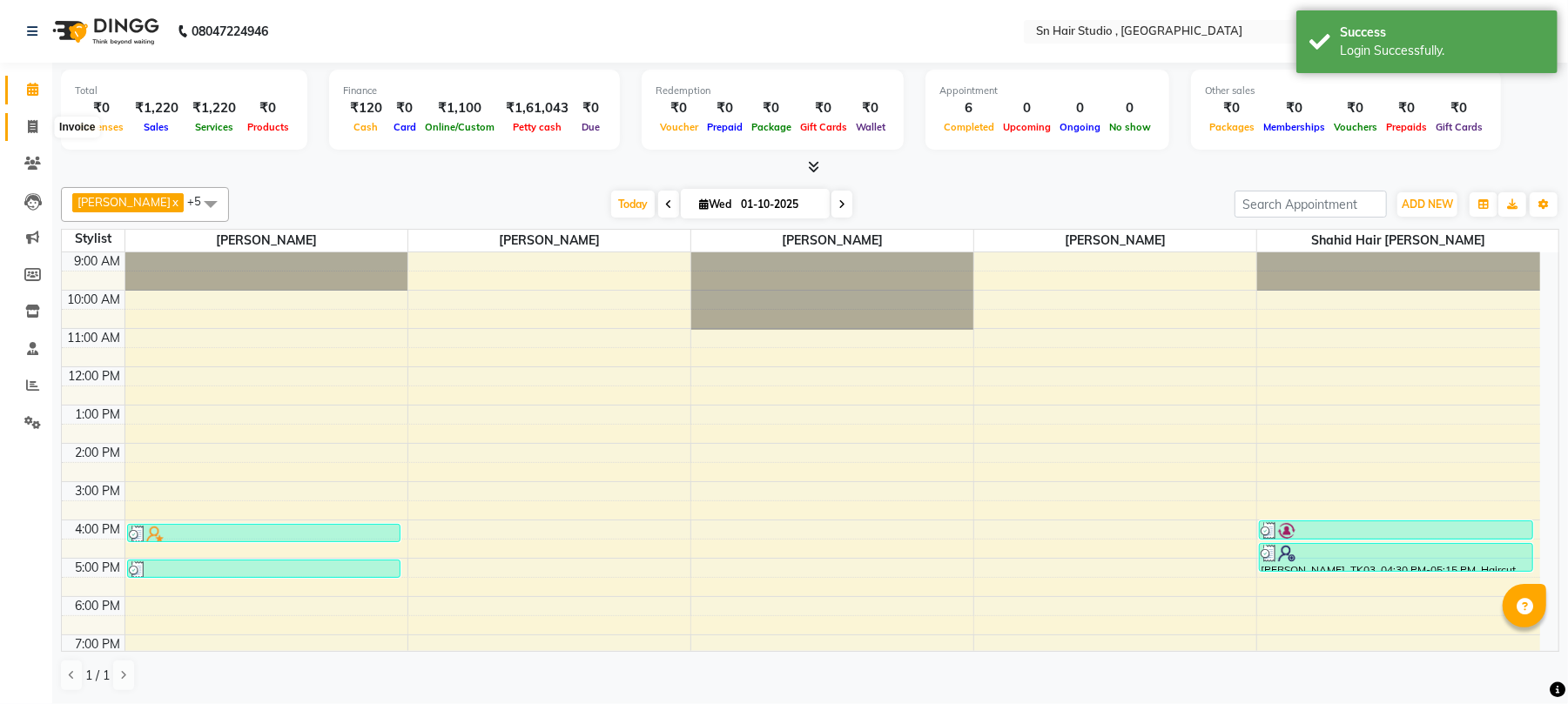
click at [28, 129] on icon at bounding box center [33, 127] width 9 height 13
select select "6415"
select select "service"
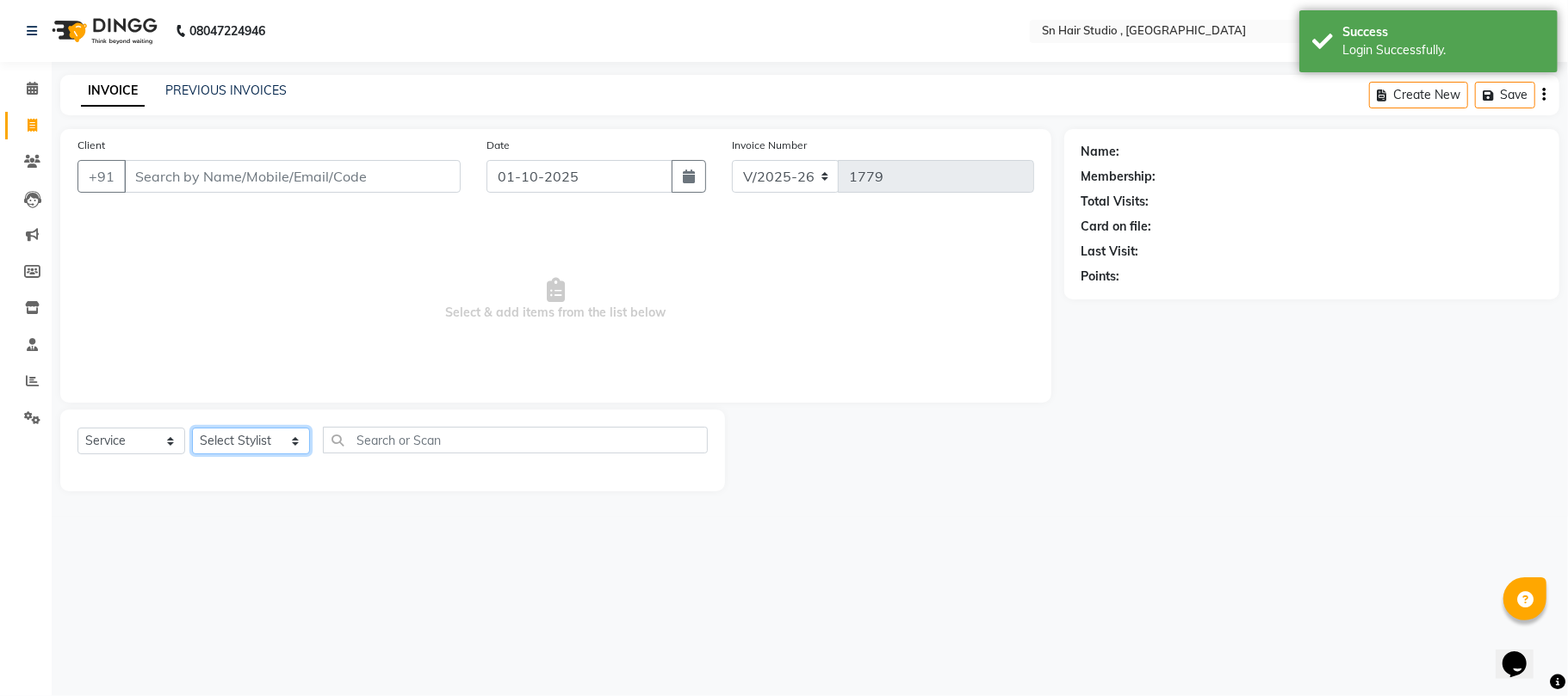
drag, startPoint x: 232, startPoint y: 435, endPoint x: 232, endPoint y: 445, distance: 10.0
click at [232, 435] on select "Select Stylist [PERSON_NAME] [PERSON_NAME] [PERSON_NAME] hair [PERSON_NAME]" at bounding box center [250, 441] width 118 height 27
select select "52392"
click at [192, 428] on select "Select Stylist [PERSON_NAME] [PERSON_NAME] [PERSON_NAME] hair [PERSON_NAME]" at bounding box center [250, 441] width 118 height 27
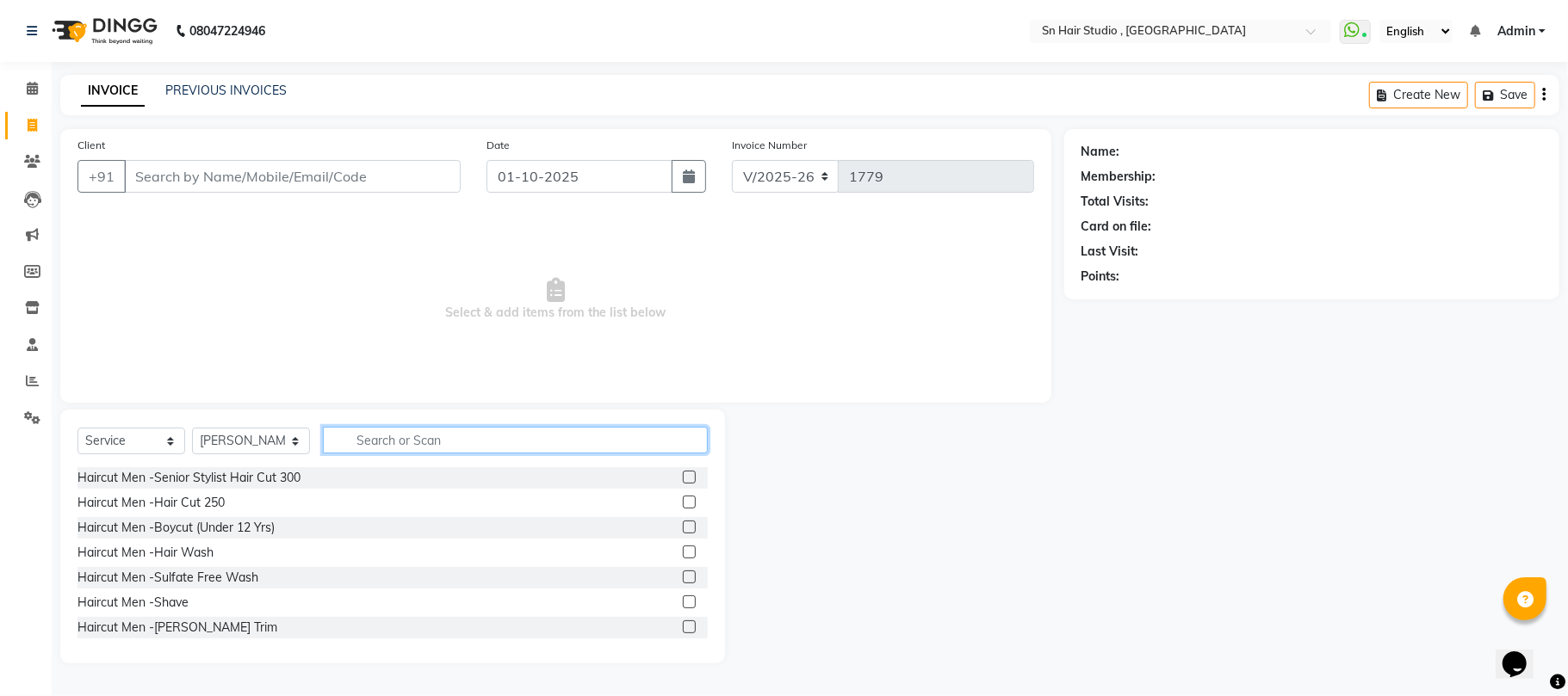
click at [386, 440] on input "text" at bounding box center [515, 440] width 385 height 27
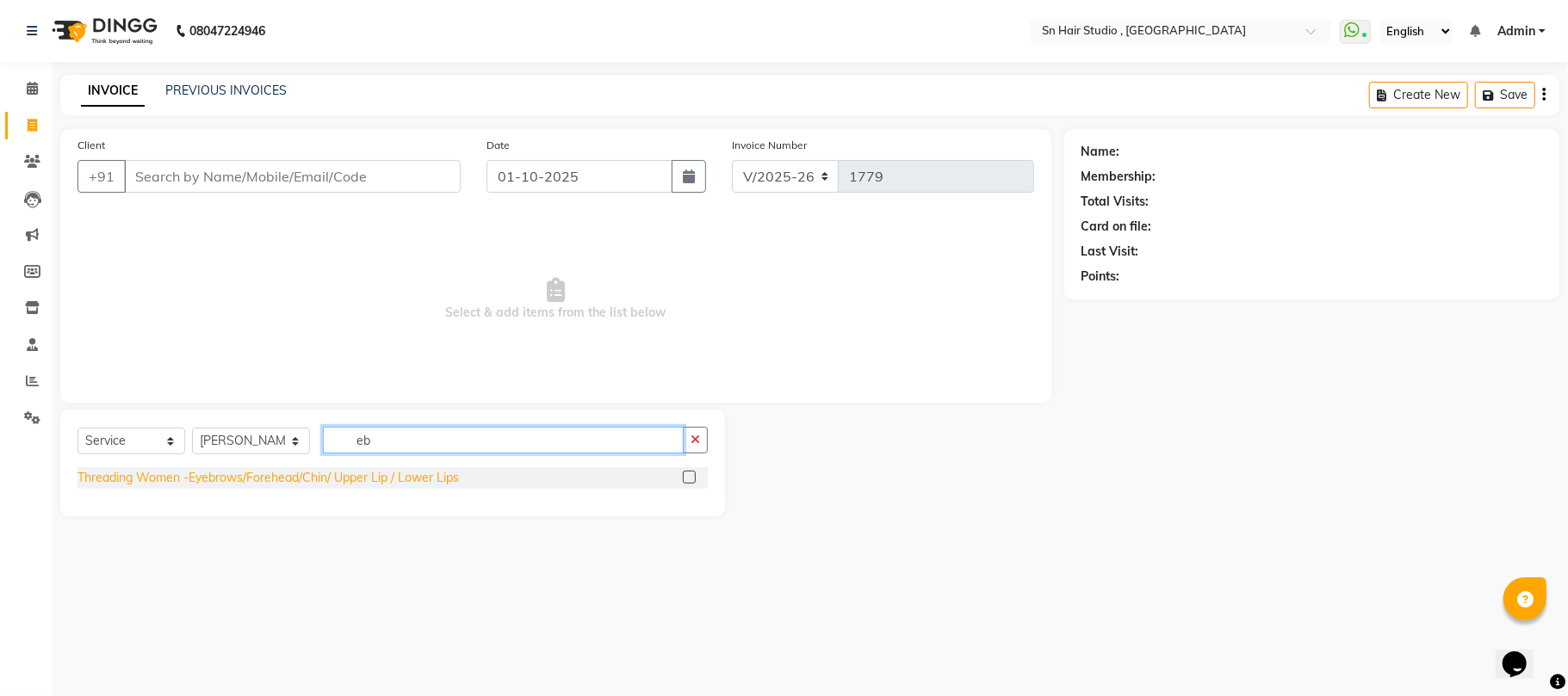
type input "eb"
click at [297, 475] on div "Threading Women -Eyebrows/Forehead/Chin/ Upper Lip / Lower Lips" at bounding box center [268, 477] width 382 height 18
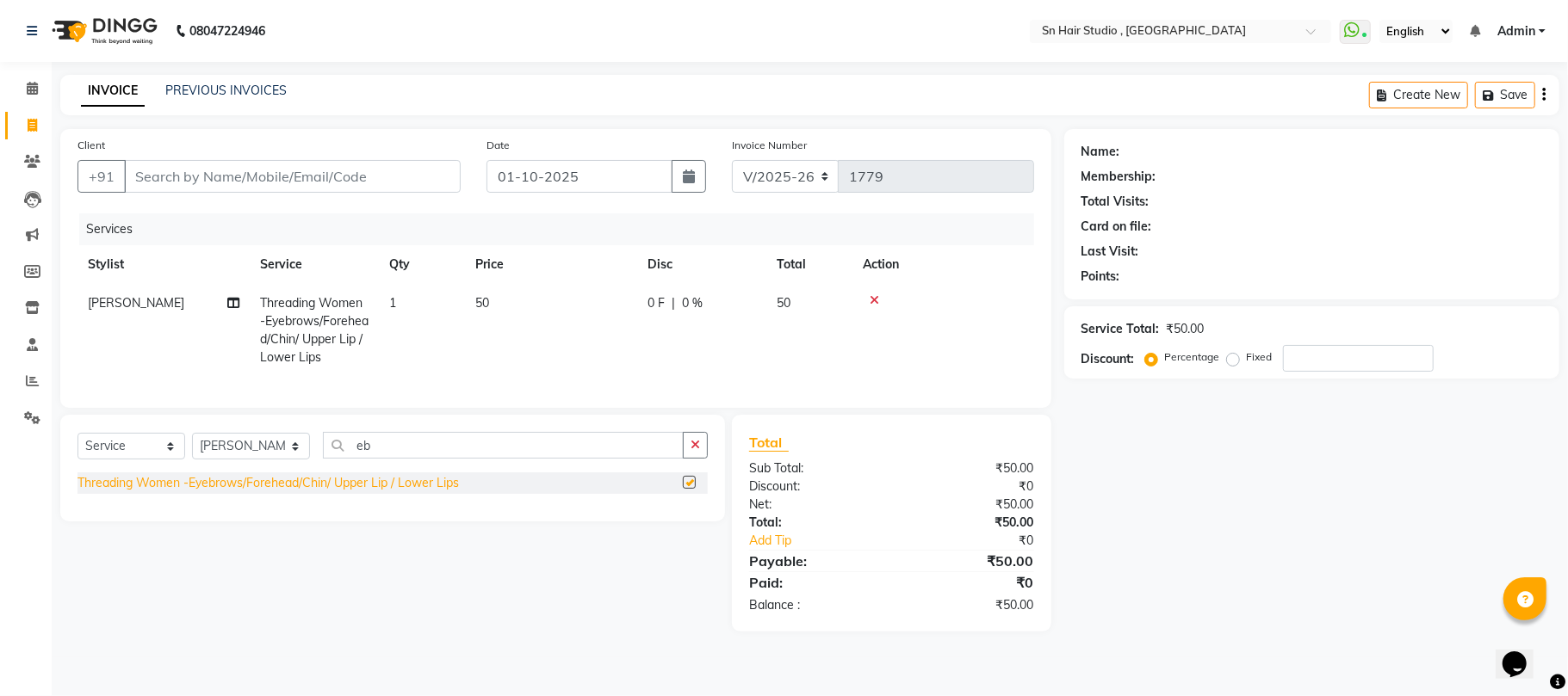
checkbox input "false"
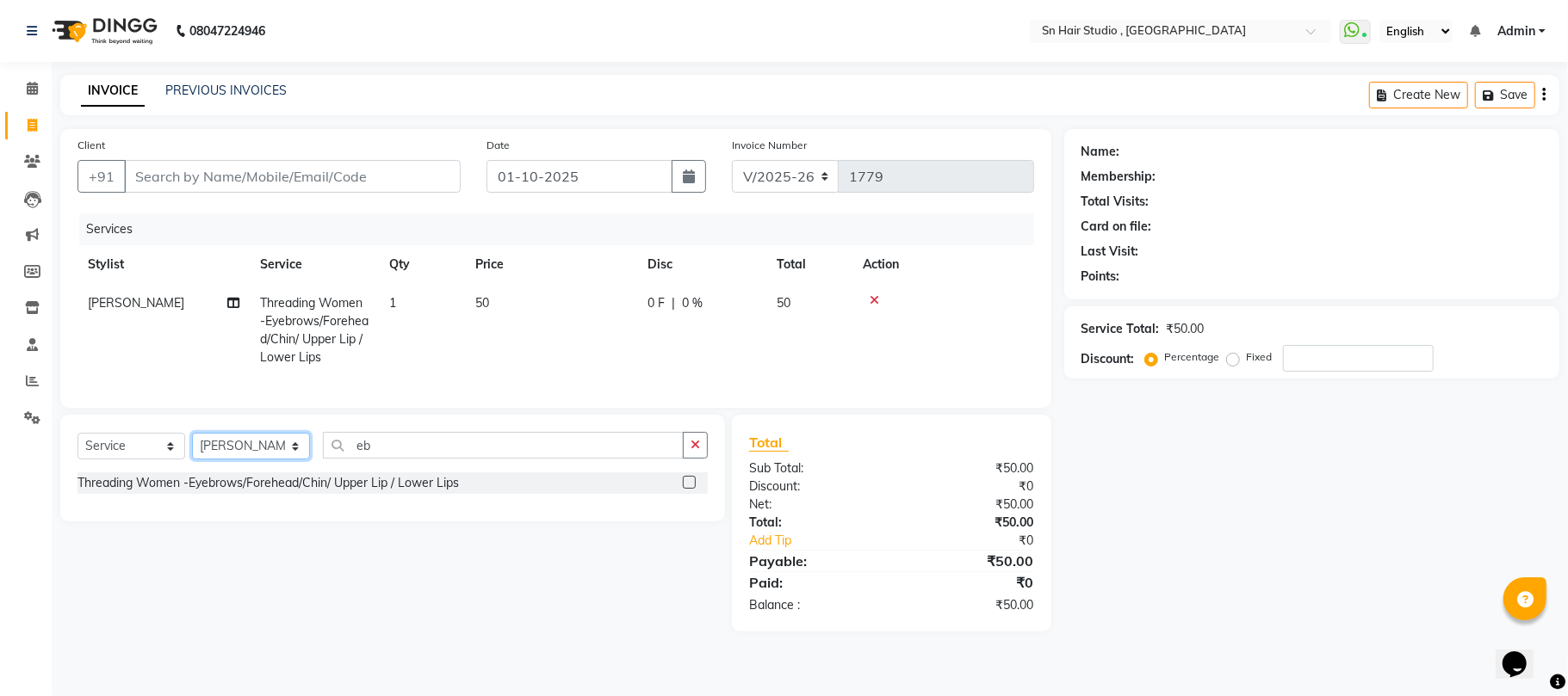
click at [270, 460] on select "Select Stylist [PERSON_NAME] [PERSON_NAME] [PERSON_NAME] hair [PERSON_NAME]" at bounding box center [250, 446] width 118 height 27
select select "65872"
click at [192, 450] on select "Select Stylist [PERSON_NAME] [PERSON_NAME] [PERSON_NAME] hair [PERSON_NAME]" at bounding box center [250, 446] width 118 height 27
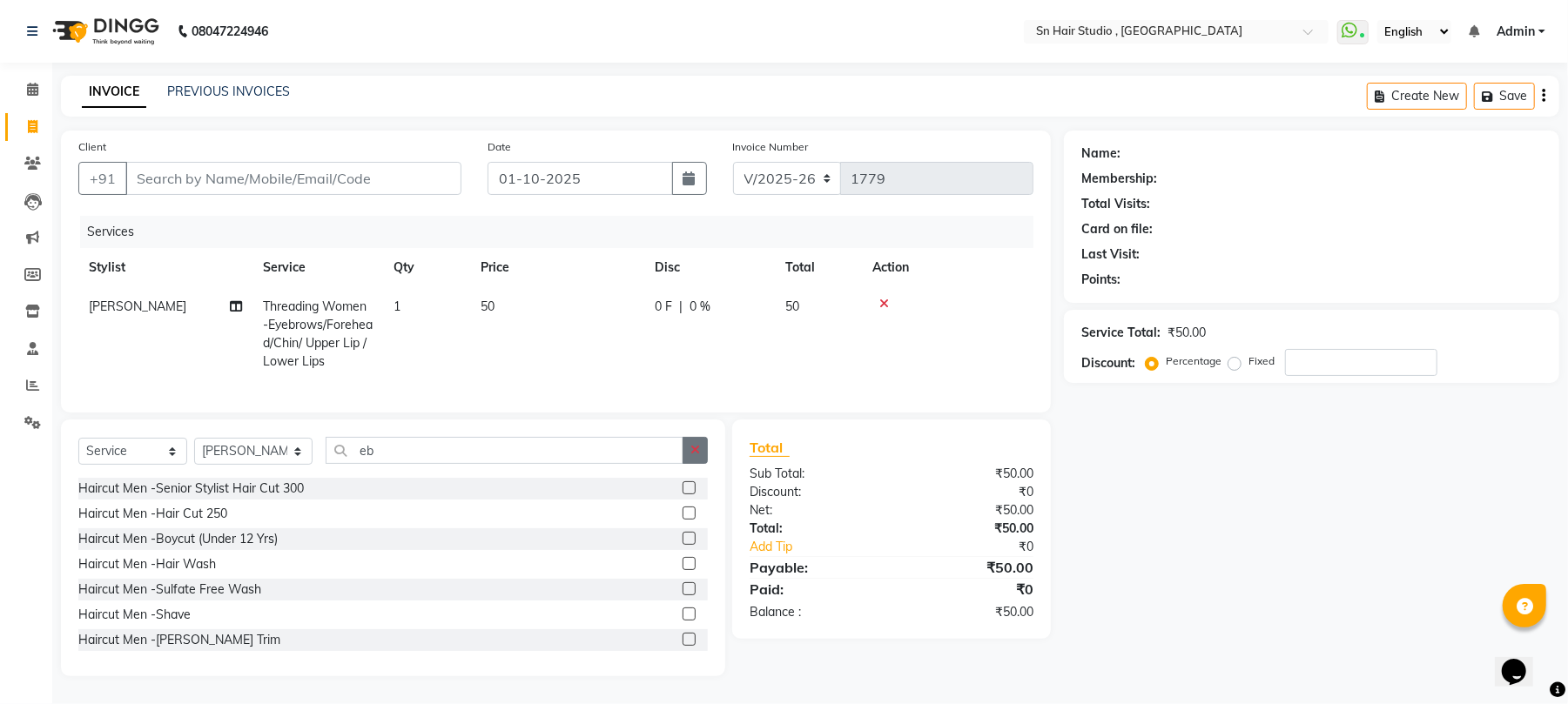
click at [707, 460] on button "button" at bounding box center [695, 450] width 25 height 27
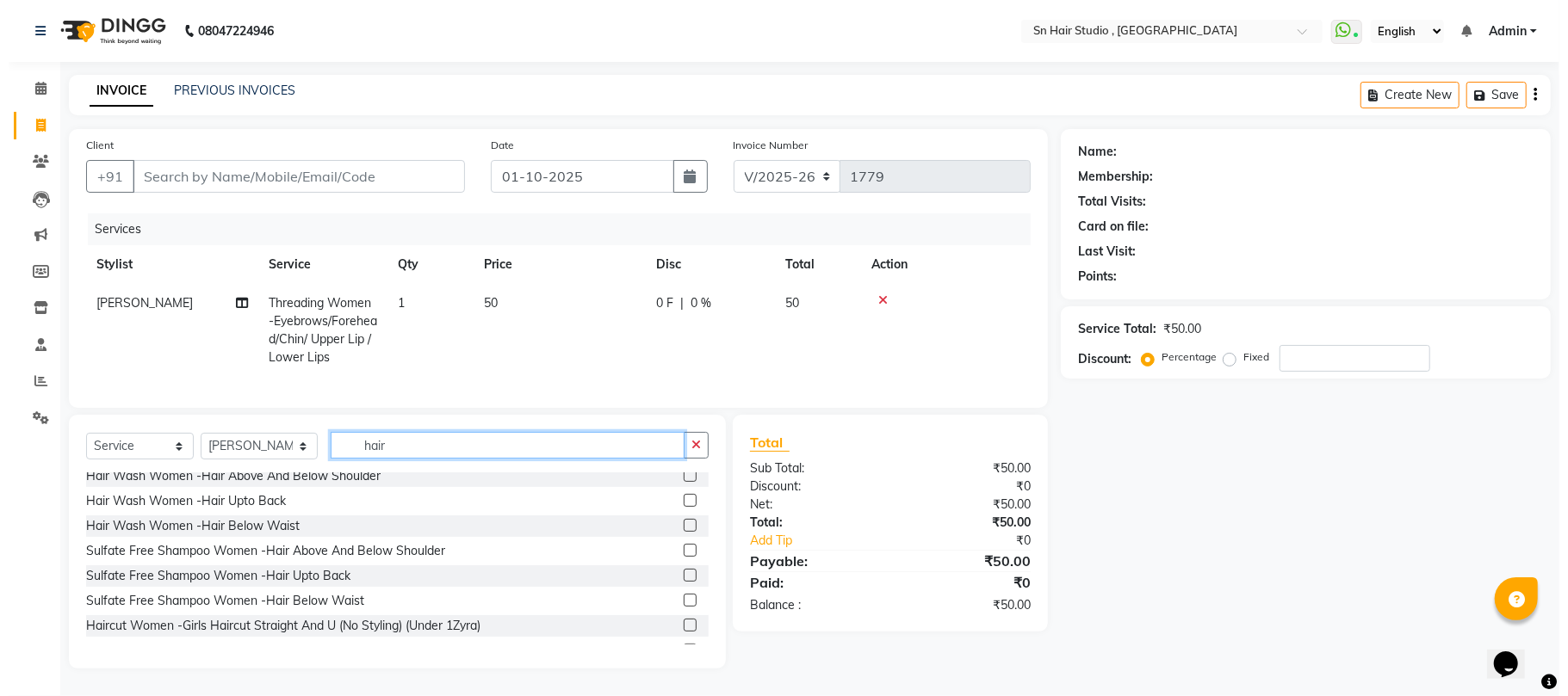
scroll to position [459, 0]
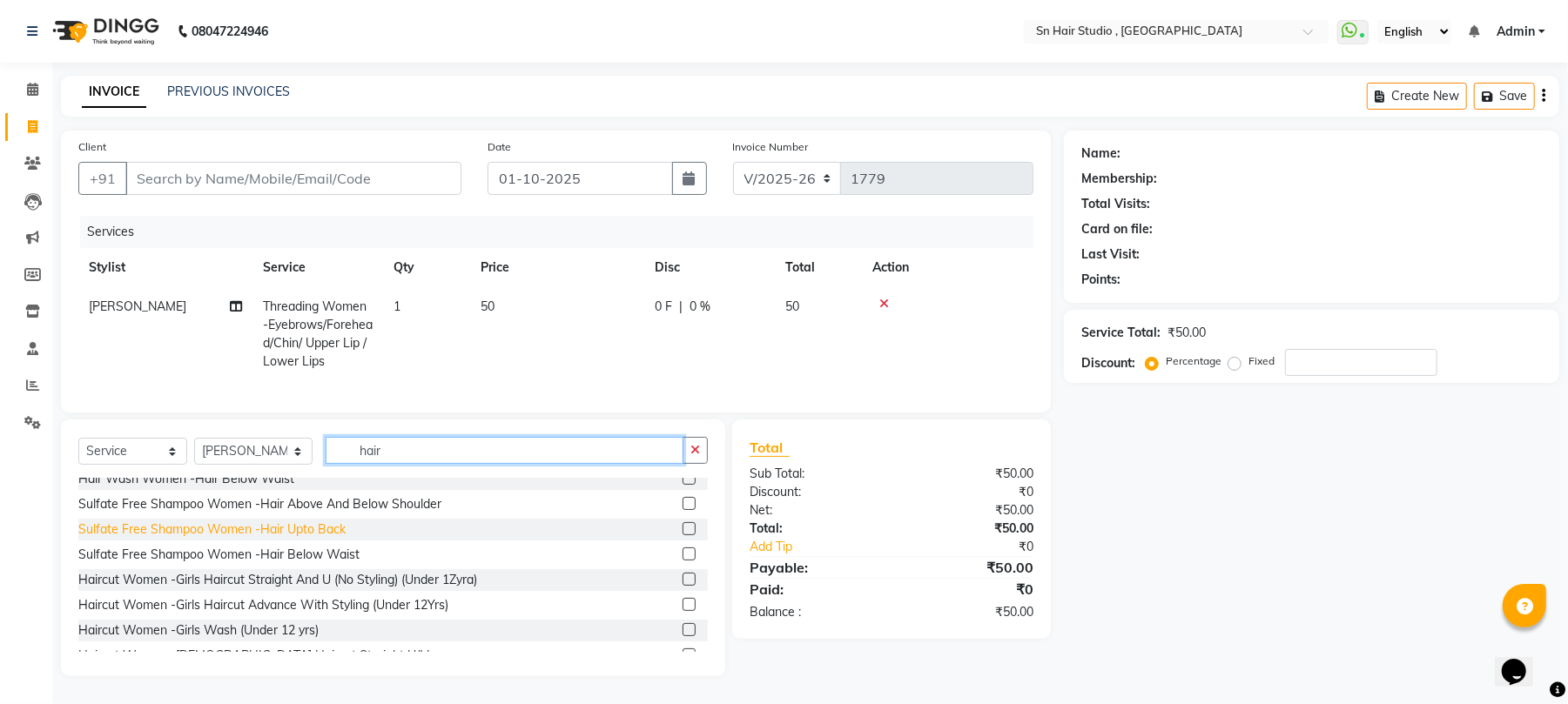
type input "hair"
click at [172, 538] on div "Sulfate Free Shampoo Women -Hair Upto Back" at bounding box center [212, 529] width 267 height 18
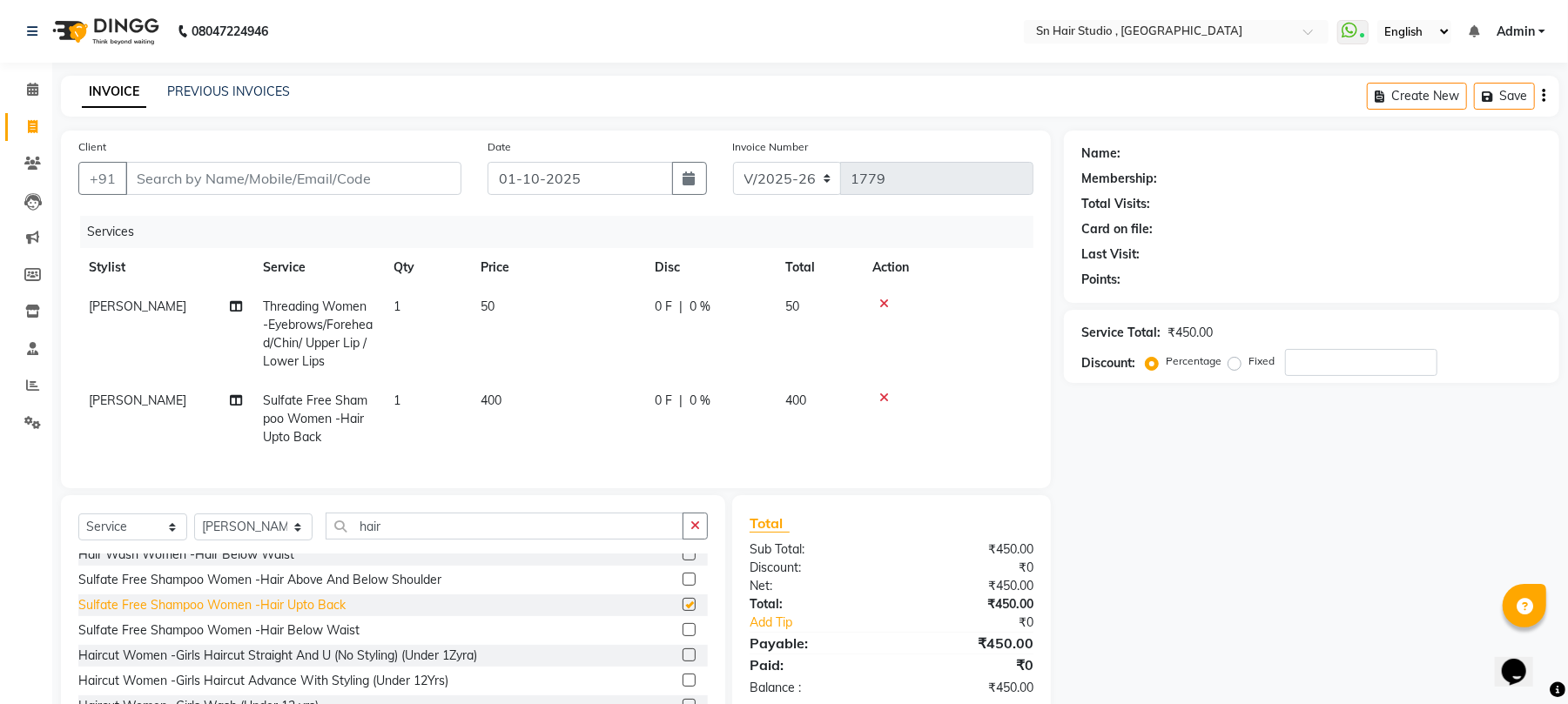
checkbox input "false"
click at [191, 175] on input "Client" at bounding box center [293, 178] width 336 height 33
click at [882, 301] on icon at bounding box center [884, 303] width 9 height 12
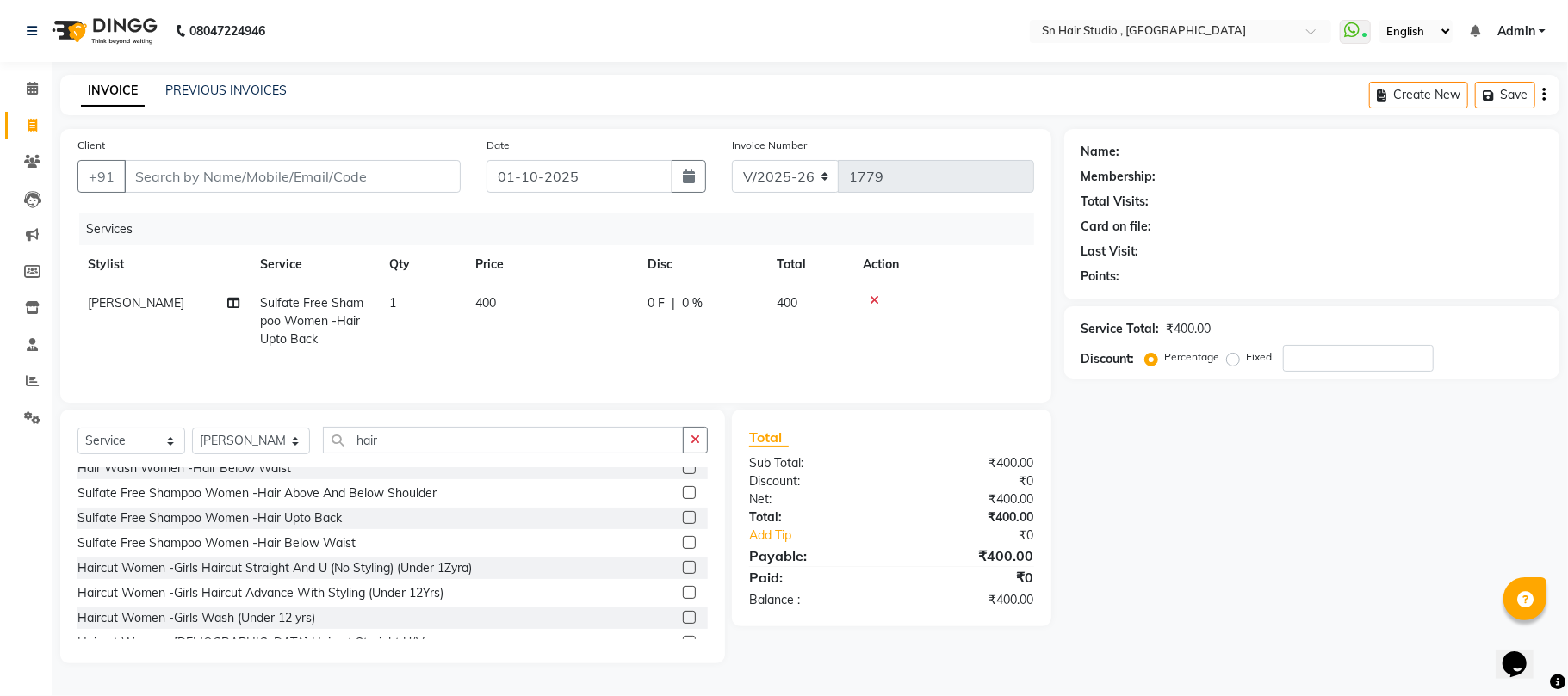
click at [872, 298] on icon at bounding box center [874, 300] width 9 height 12
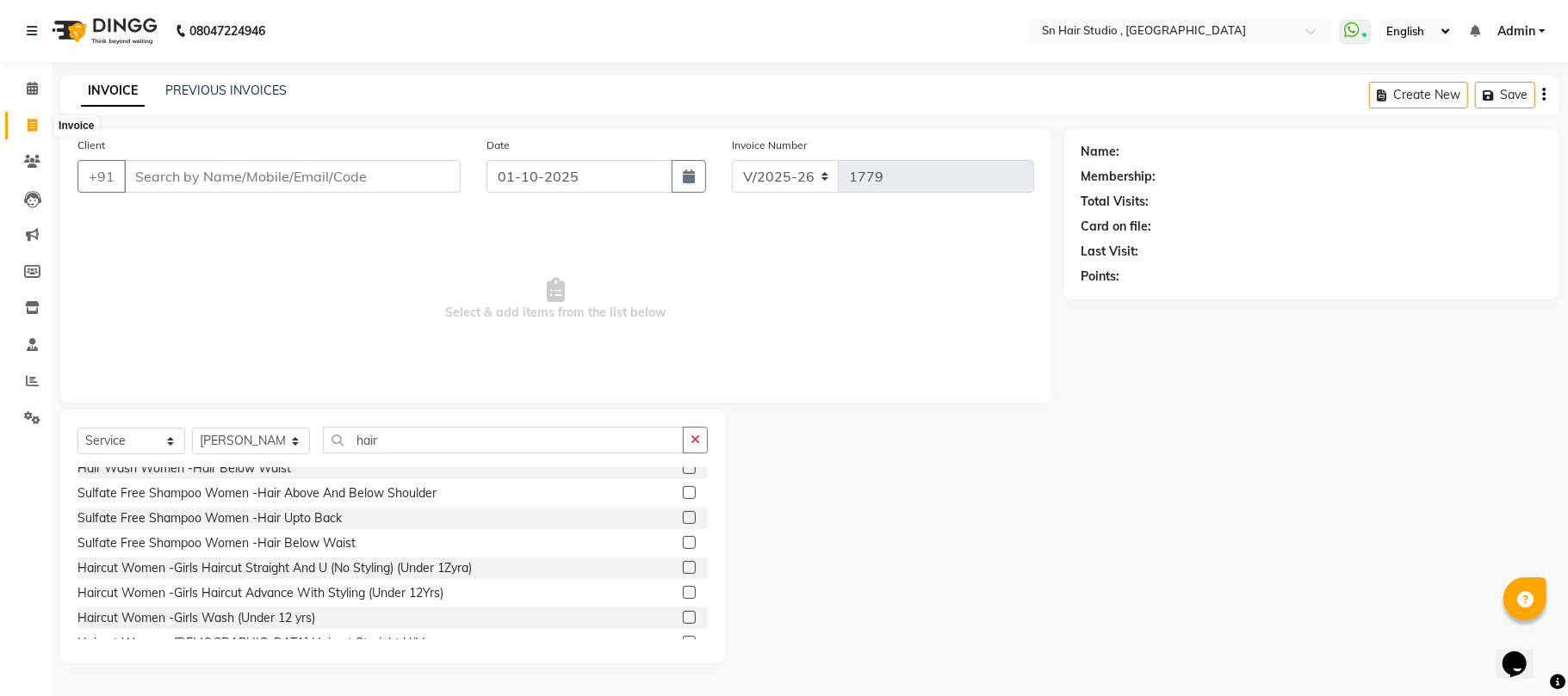
click at [28, 120] on icon at bounding box center [33, 126] width 9 height 13
click at [241, 94] on link "PREVIOUS INVOICES" at bounding box center [226, 90] width 121 height 16
